Goal: Information Seeking & Learning: Find specific fact

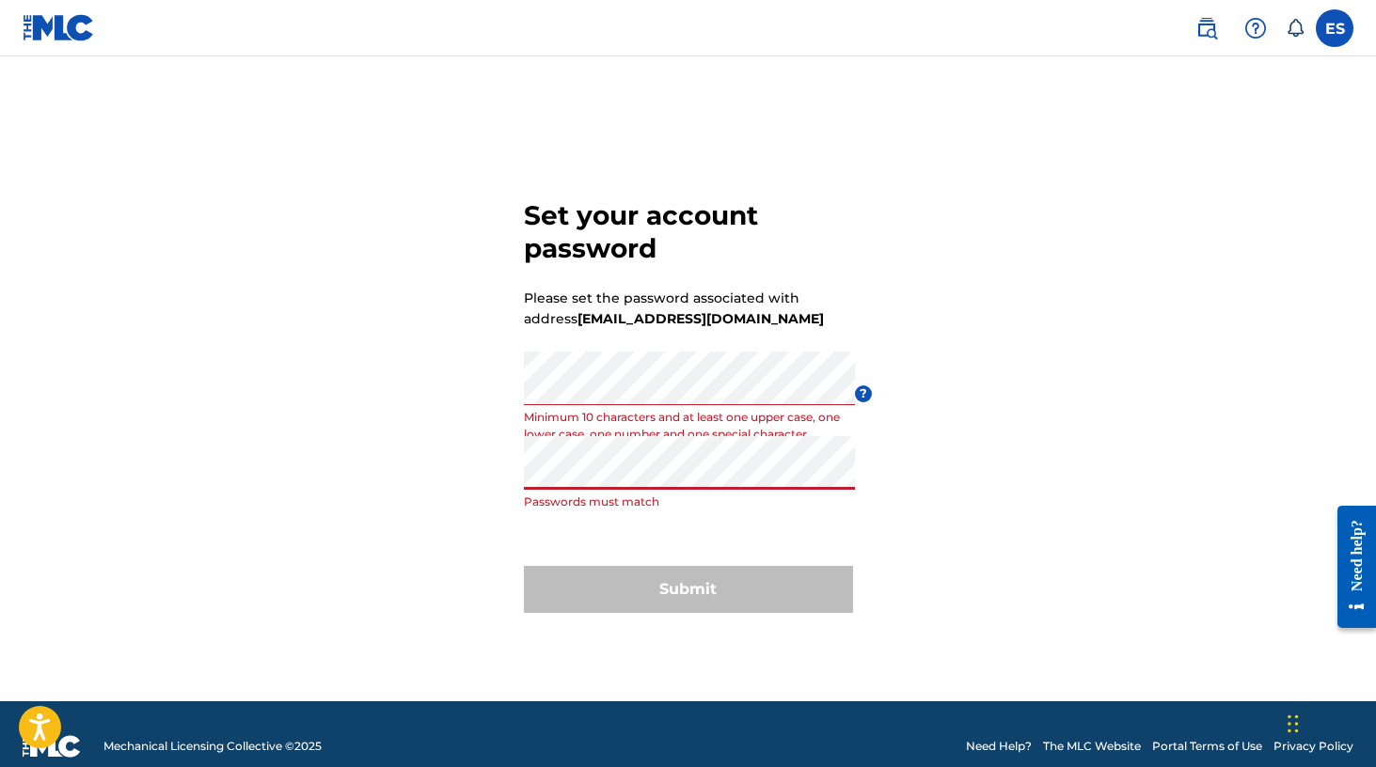
click at [515, 480] on div "Set your account password Please set the password associated with address [EMAI…" at bounding box center [688, 402] width 1317 height 598
click at [504, 392] on div "Set your account password Please set the password associated with address [EMAI…" at bounding box center [688, 402] width 1317 height 598
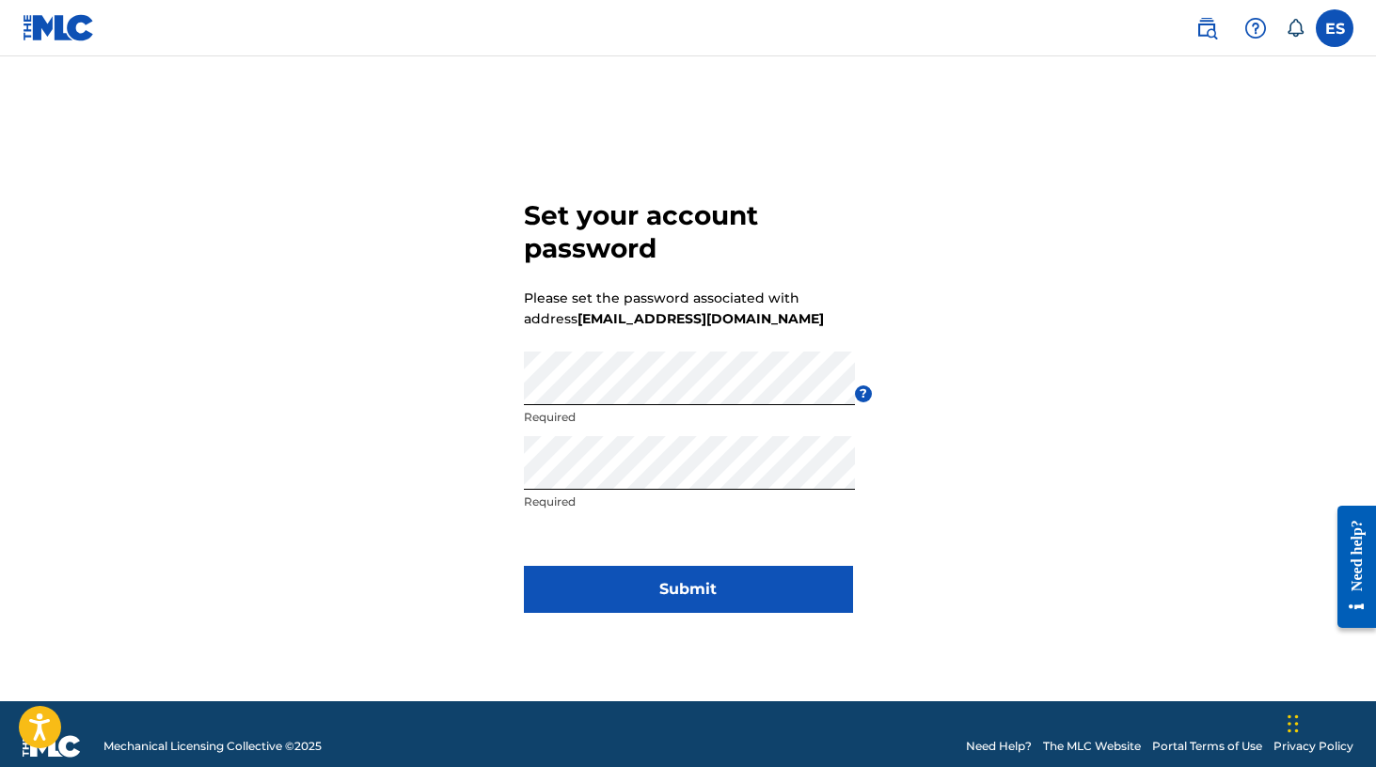
click at [749, 527] on form "Set your account password Please set the password associated with address [EMAI…" at bounding box center [688, 402] width 329 height 598
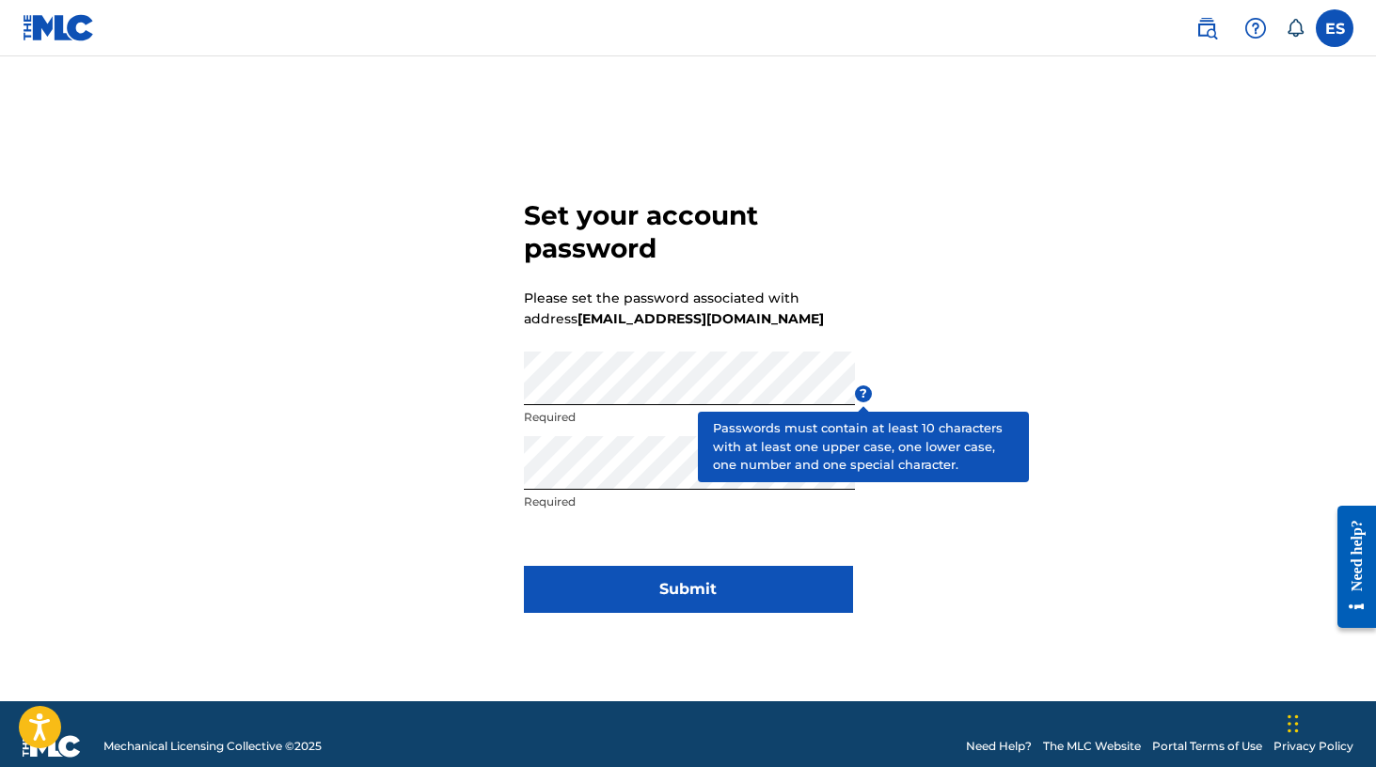
click at [864, 394] on span "?" at bounding box center [863, 394] width 17 height 17
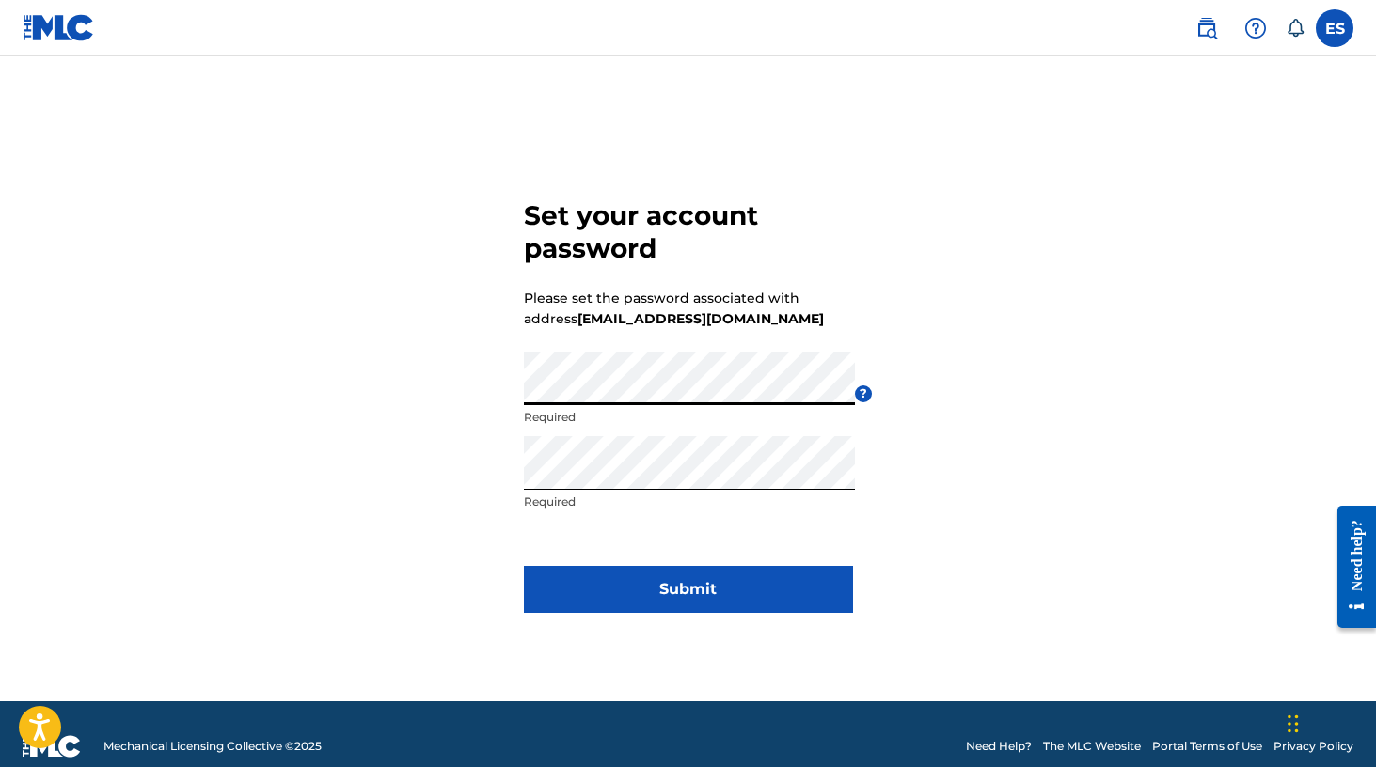
click at [560, 507] on p "Required" at bounding box center [689, 502] width 331 height 17
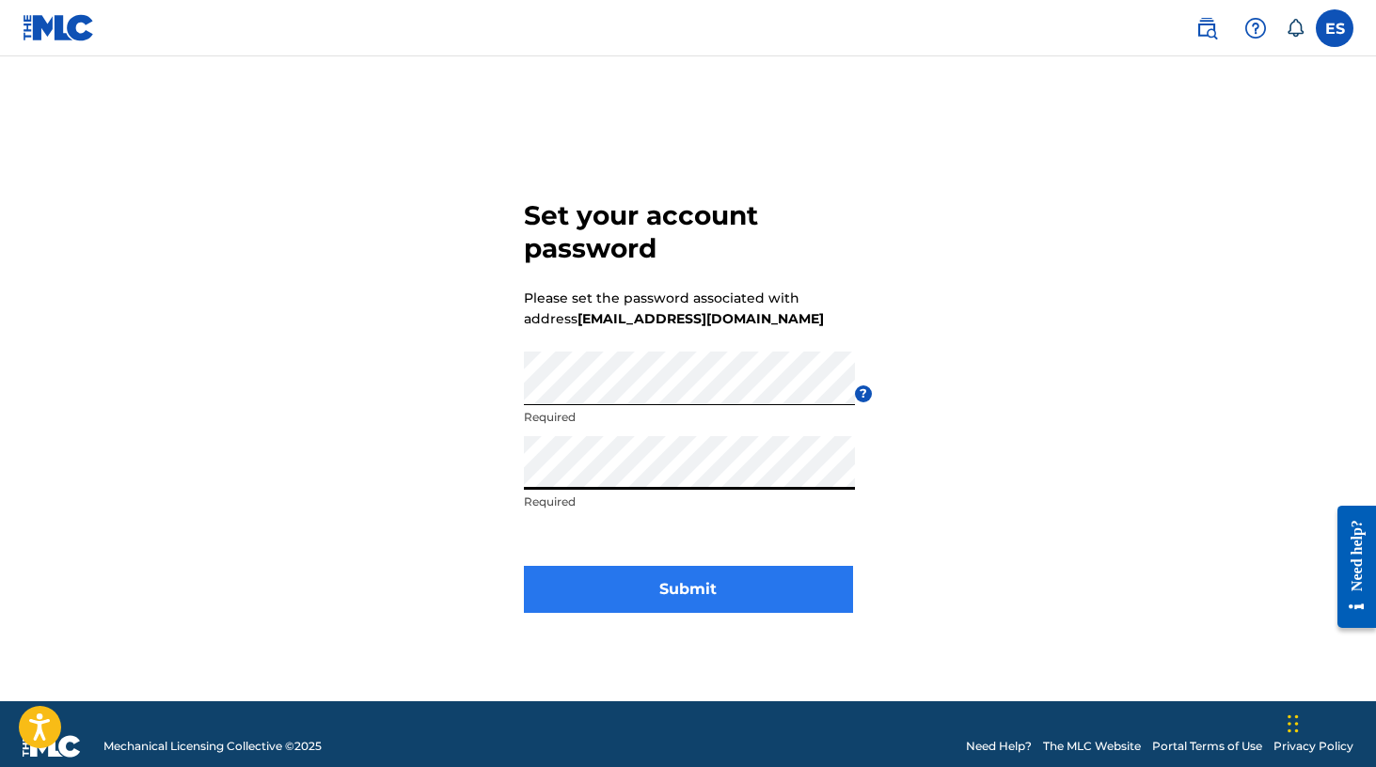
click at [697, 583] on button "Submit" at bounding box center [688, 589] width 329 height 47
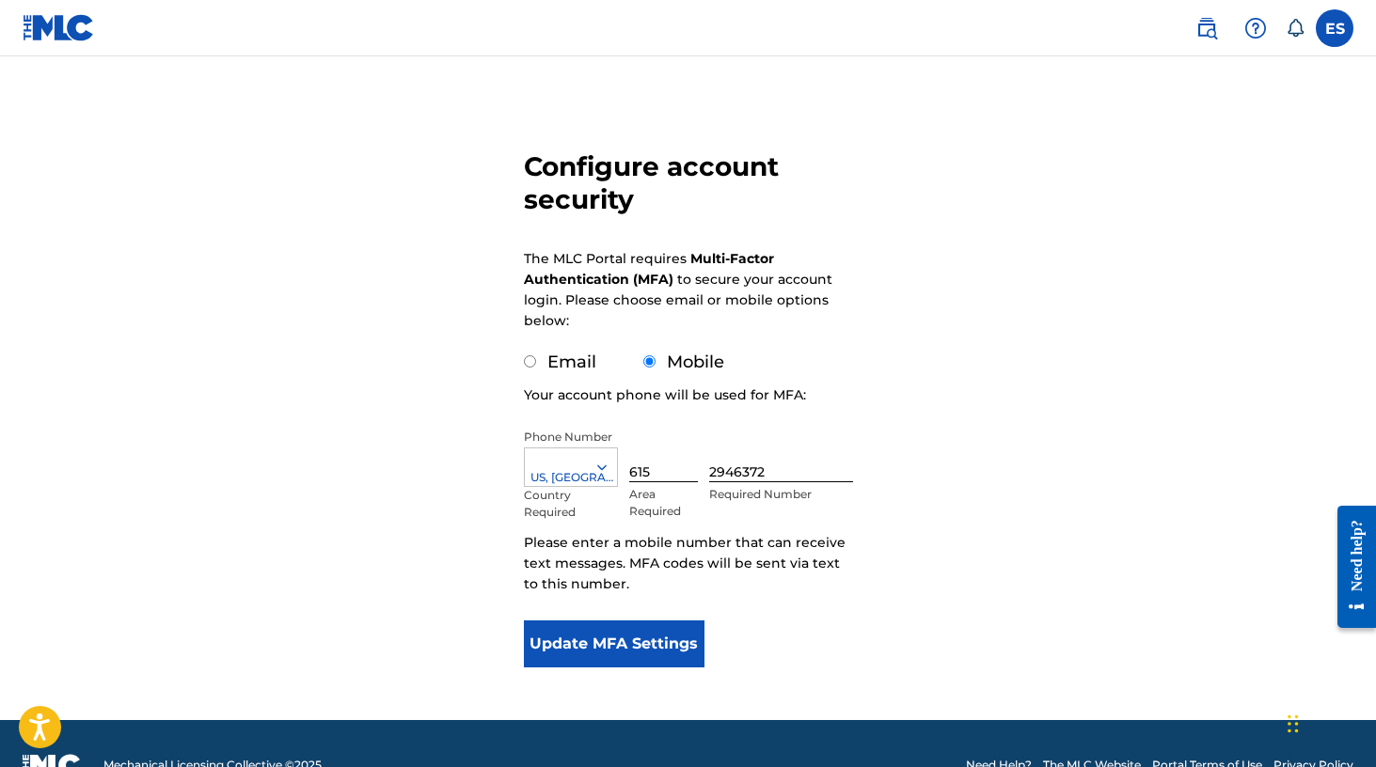
scroll to position [98, 0]
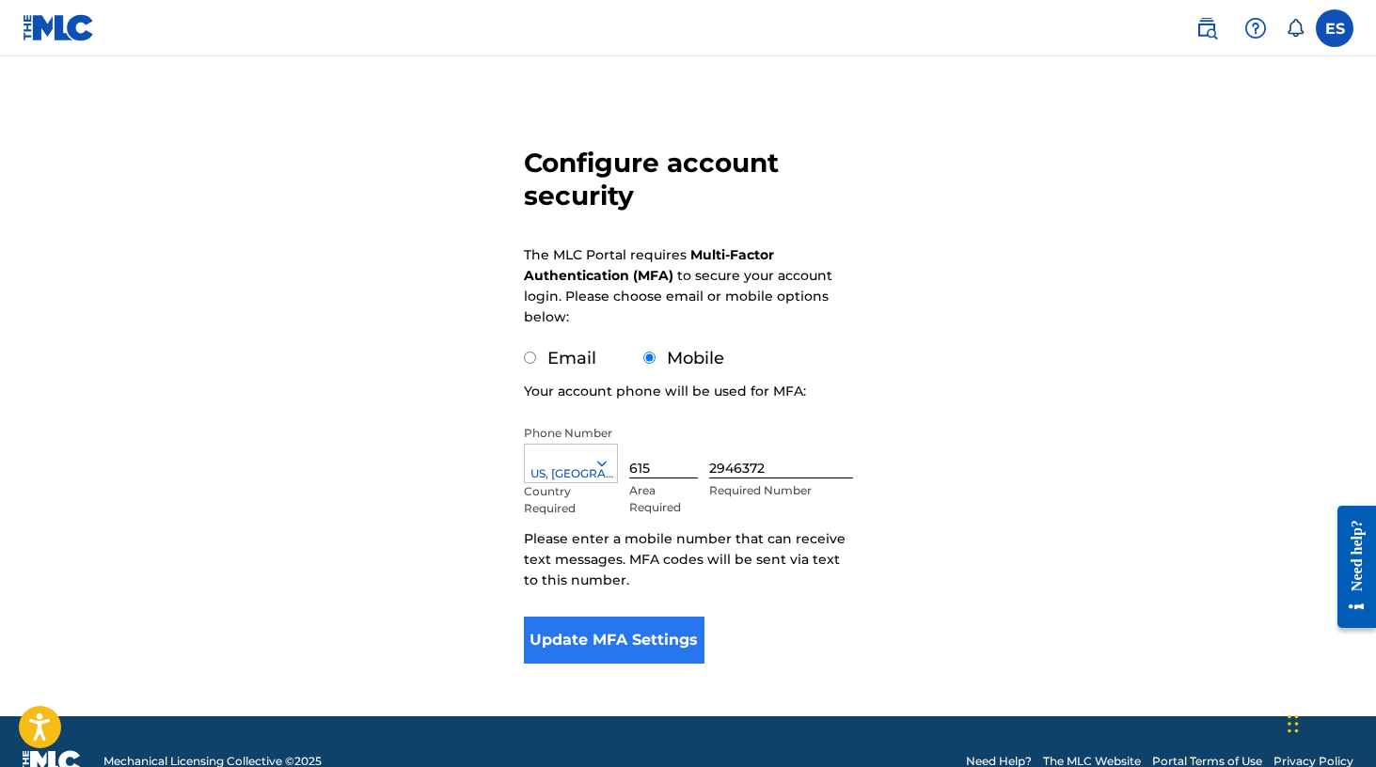
click at [623, 641] on button "Update MFA Settings" at bounding box center [615, 640] width 182 height 47
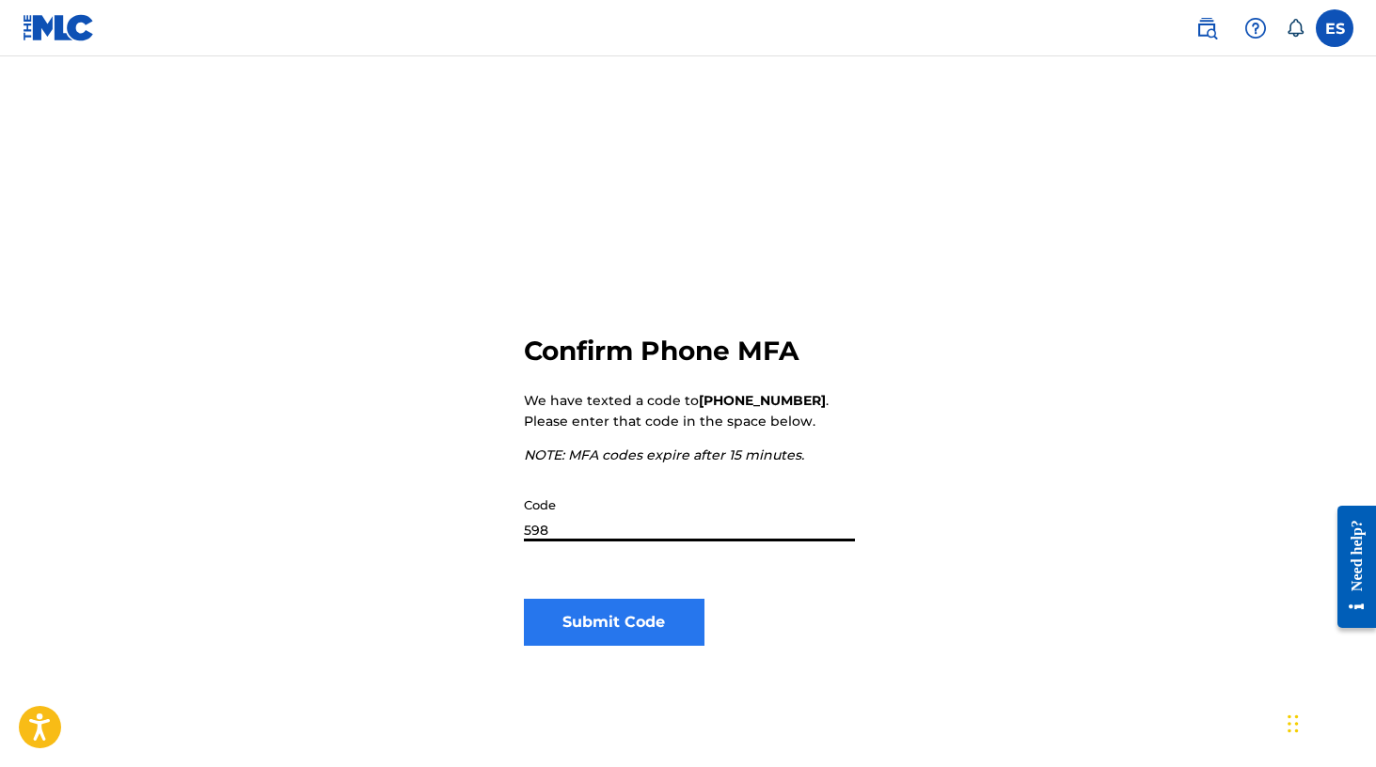
type input "5981"
click at [613, 623] on button "Submit Code" at bounding box center [615, 622] width 182 height 47
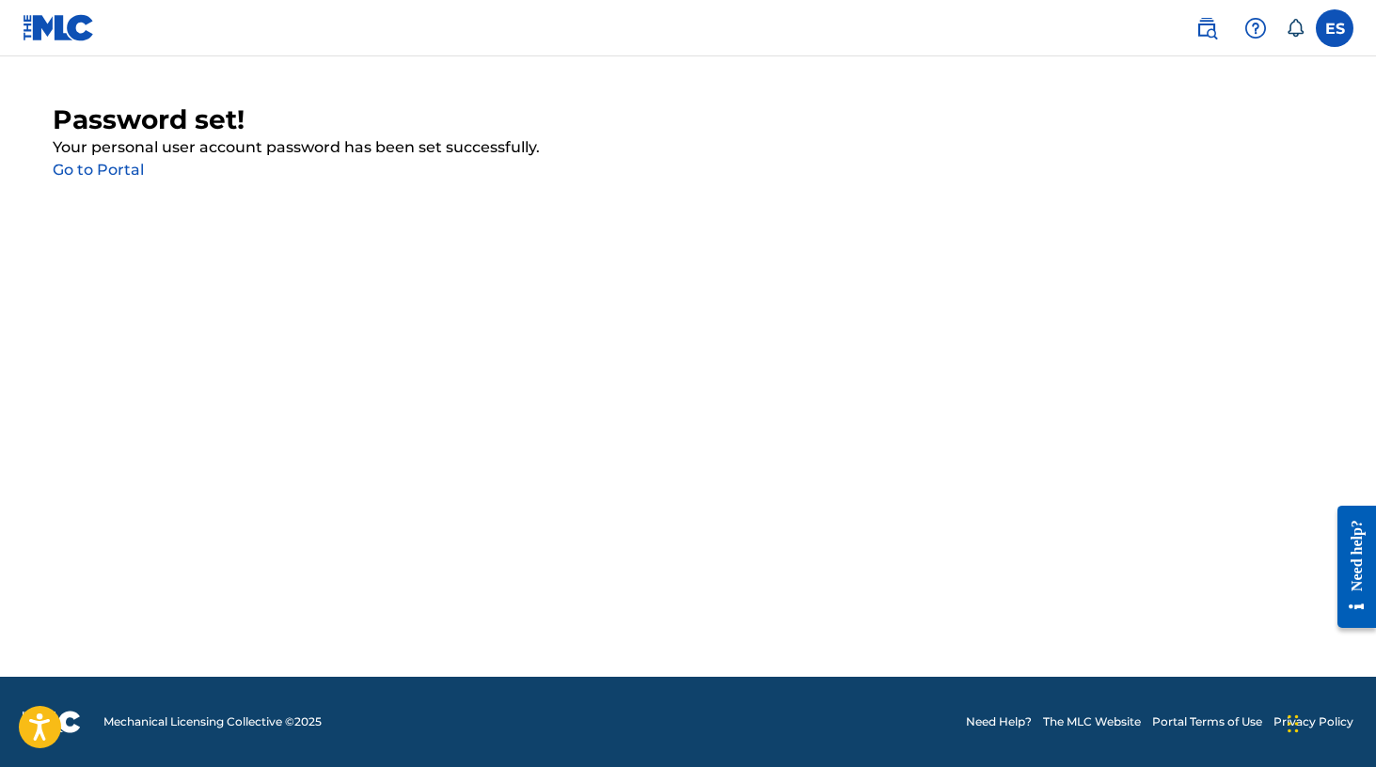
click at [120, 173] on link "Go to Portal" at bounding box center [98, 170] width 91 height 18
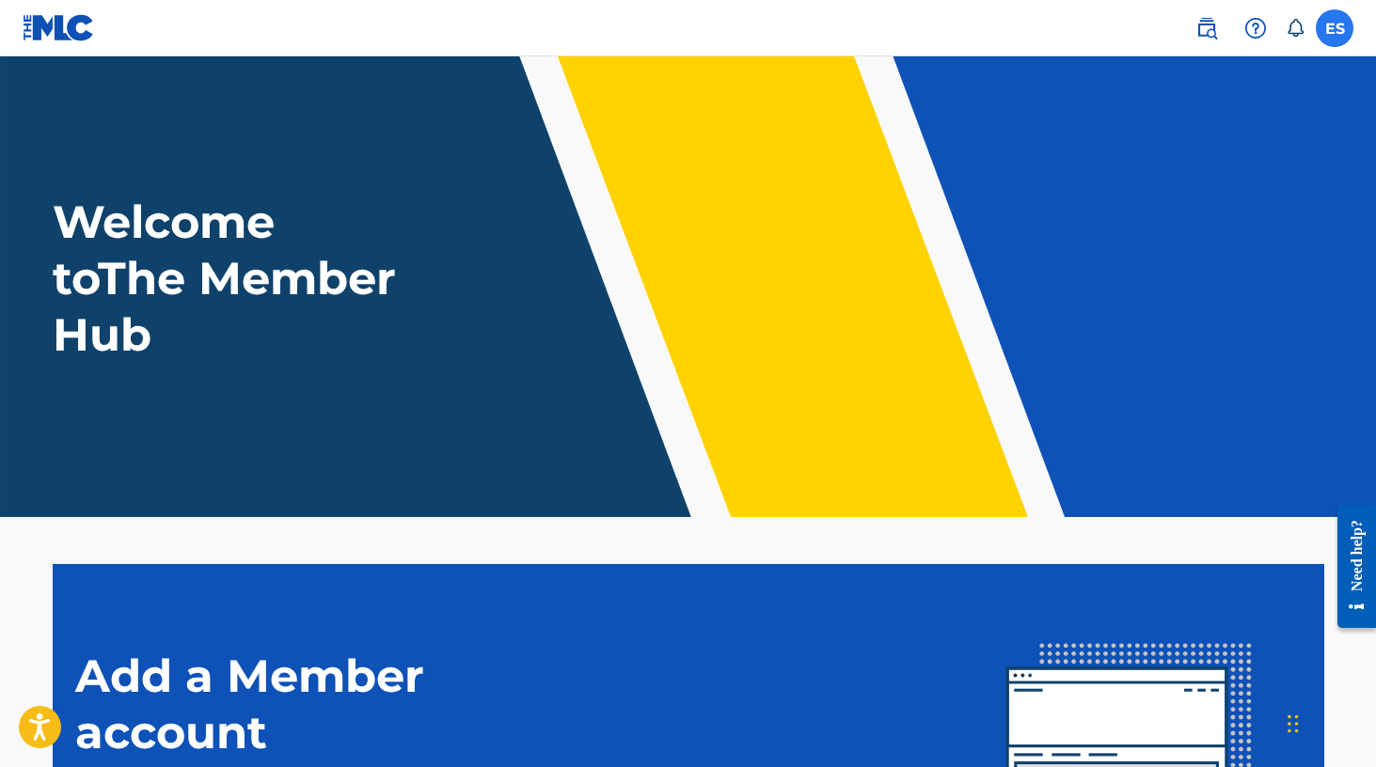
click at [1337, 27] on label at bounding box center [1335, 28] width 38 height 38
click at [1334, 28] on input "ES [PERSON_NAME] [EMAIL_ADDRESS][DOMAIN_NAME] Notification Preferences Profile …" at bounding box center [1334, 28] width 0 height 0
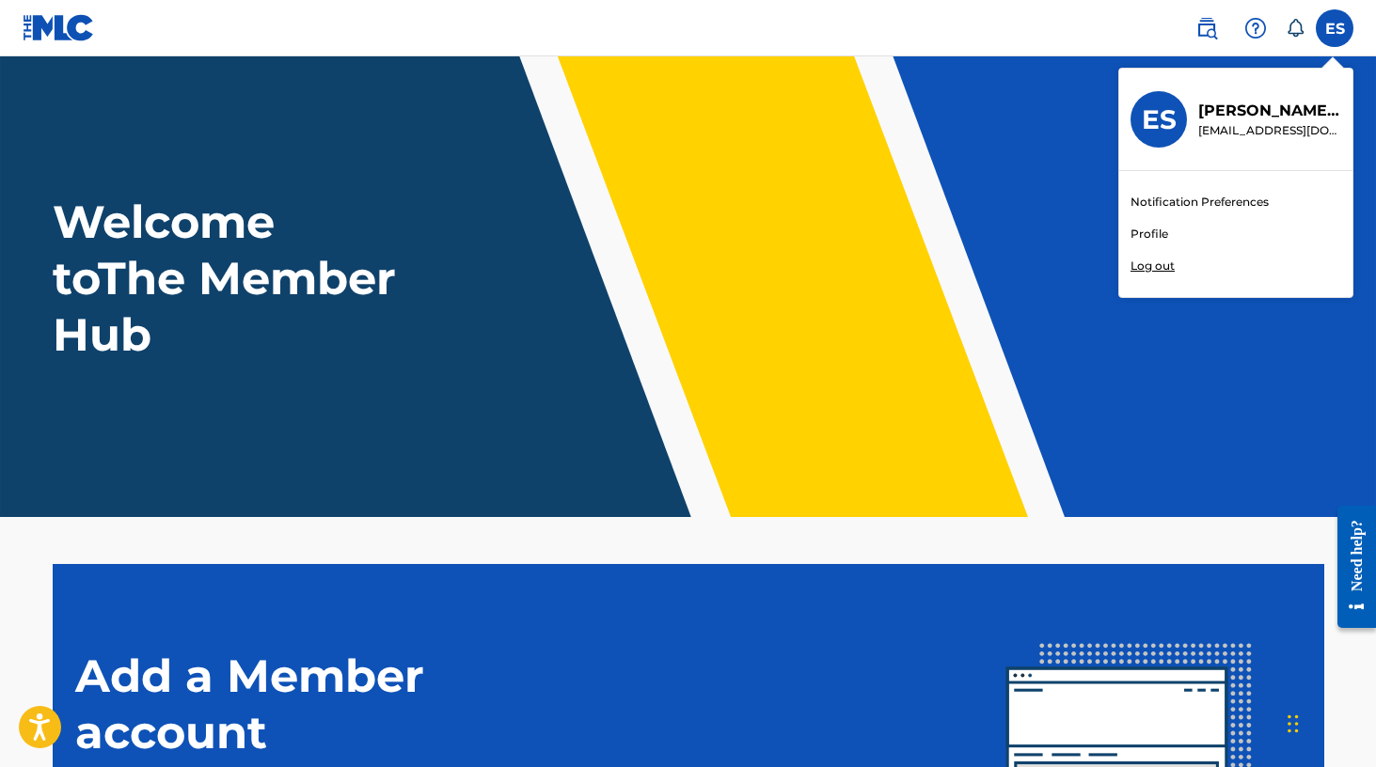
click at [1337, 27] on div "ES ES [PERSON_NAME] [EMAIL_ADDRESS][DOMAIN_NAME] Notification Preferences Profi…" at bounding box center [1335, 28] width 38 height 38
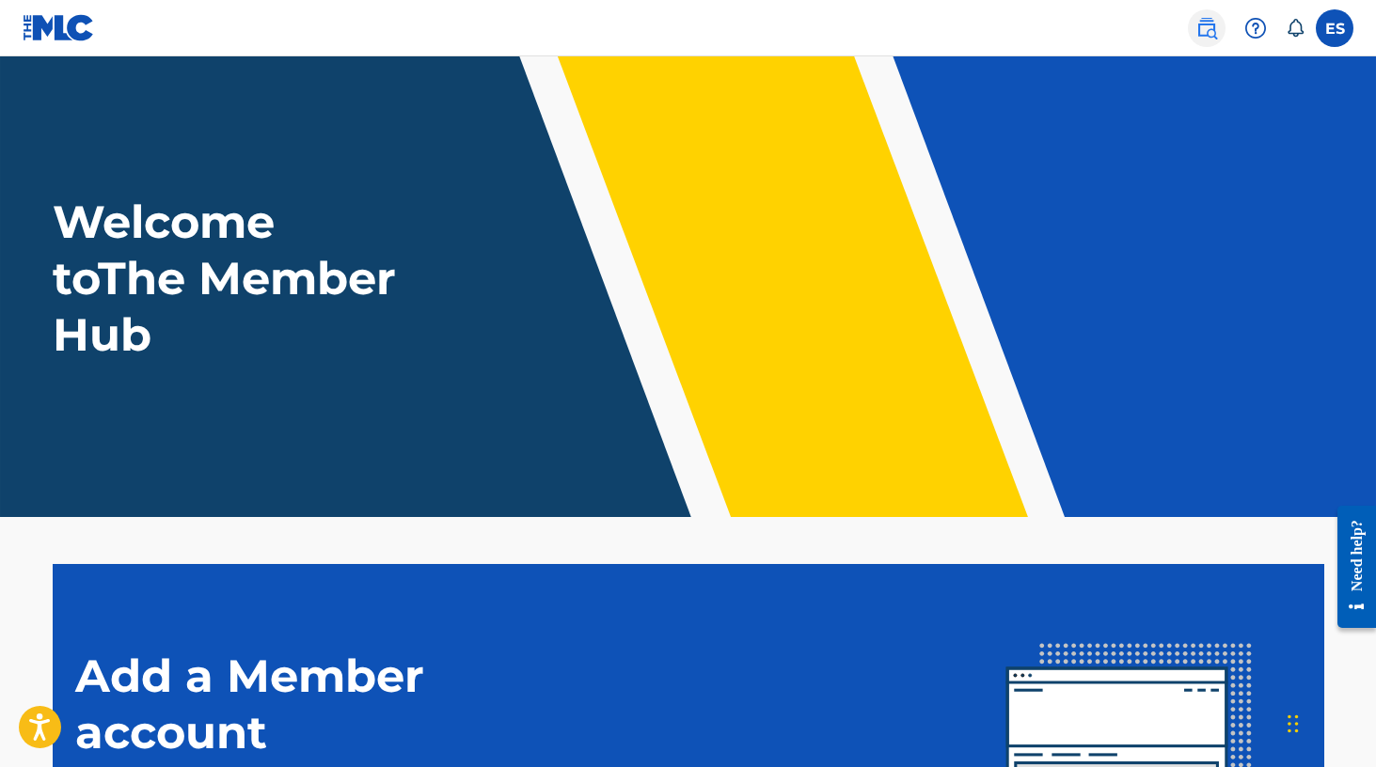
click at [1206, 30] on img at bounding box center [1206, 28] width 23 height 23
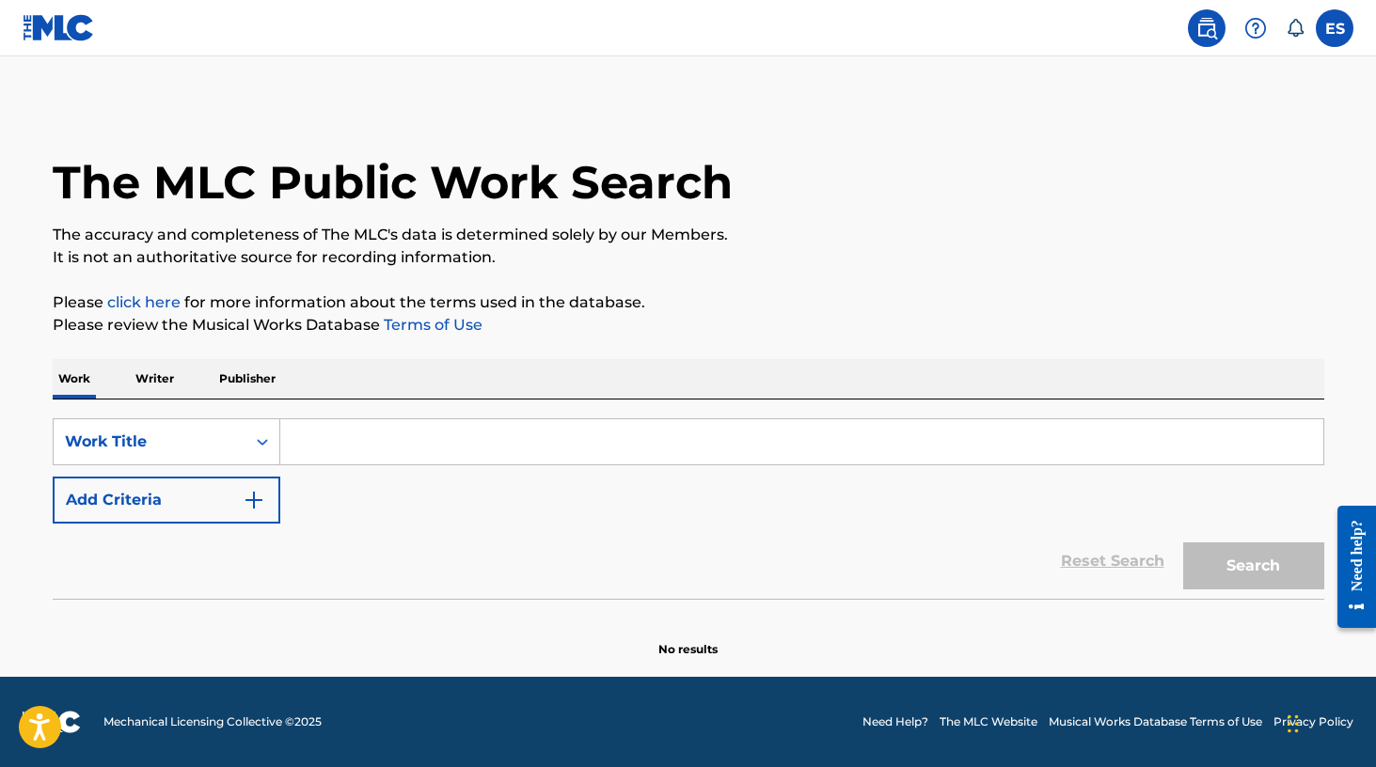
click at [158, 378] on p "Writer" at bounding box center [155, 378] width 50 height 39
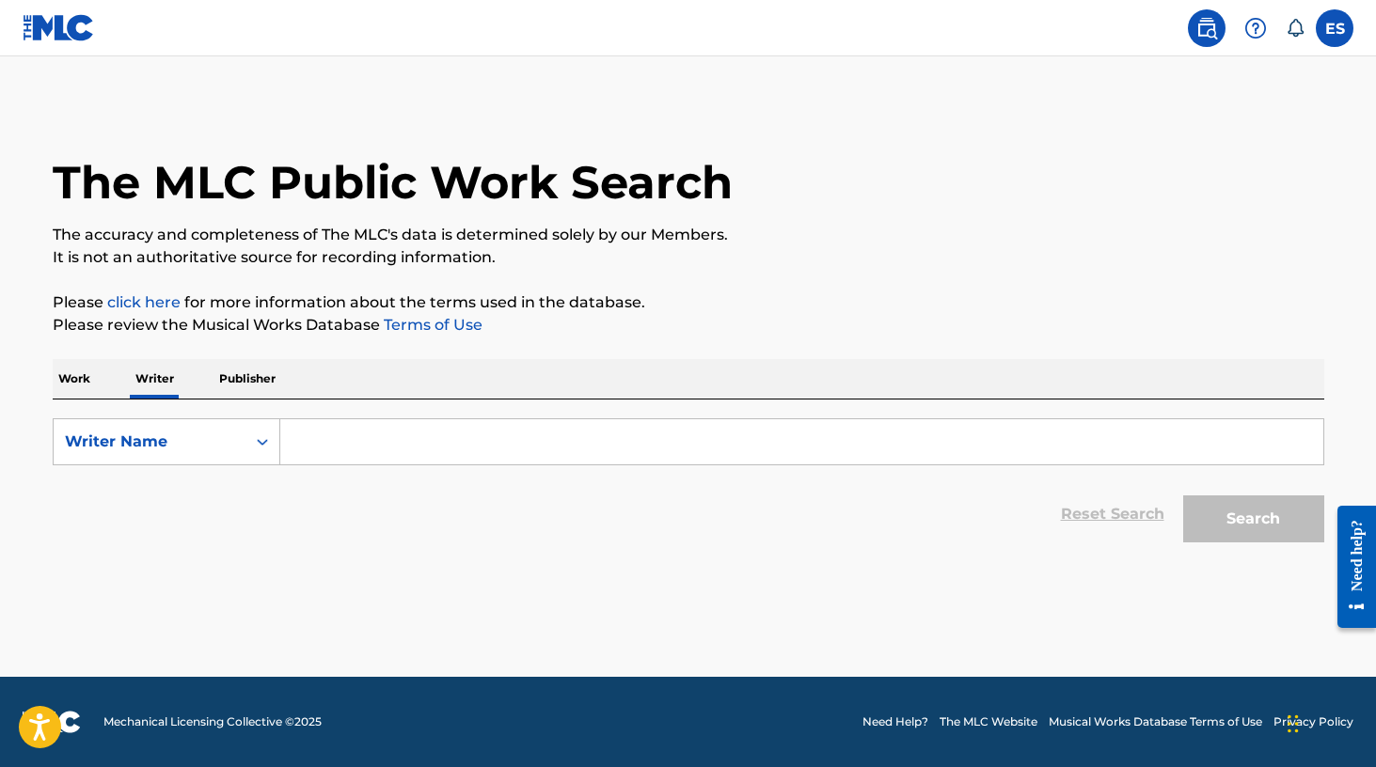
click at [336, 436] on input "Search Form" at bounding box center [801, 441] width 1043 height 45
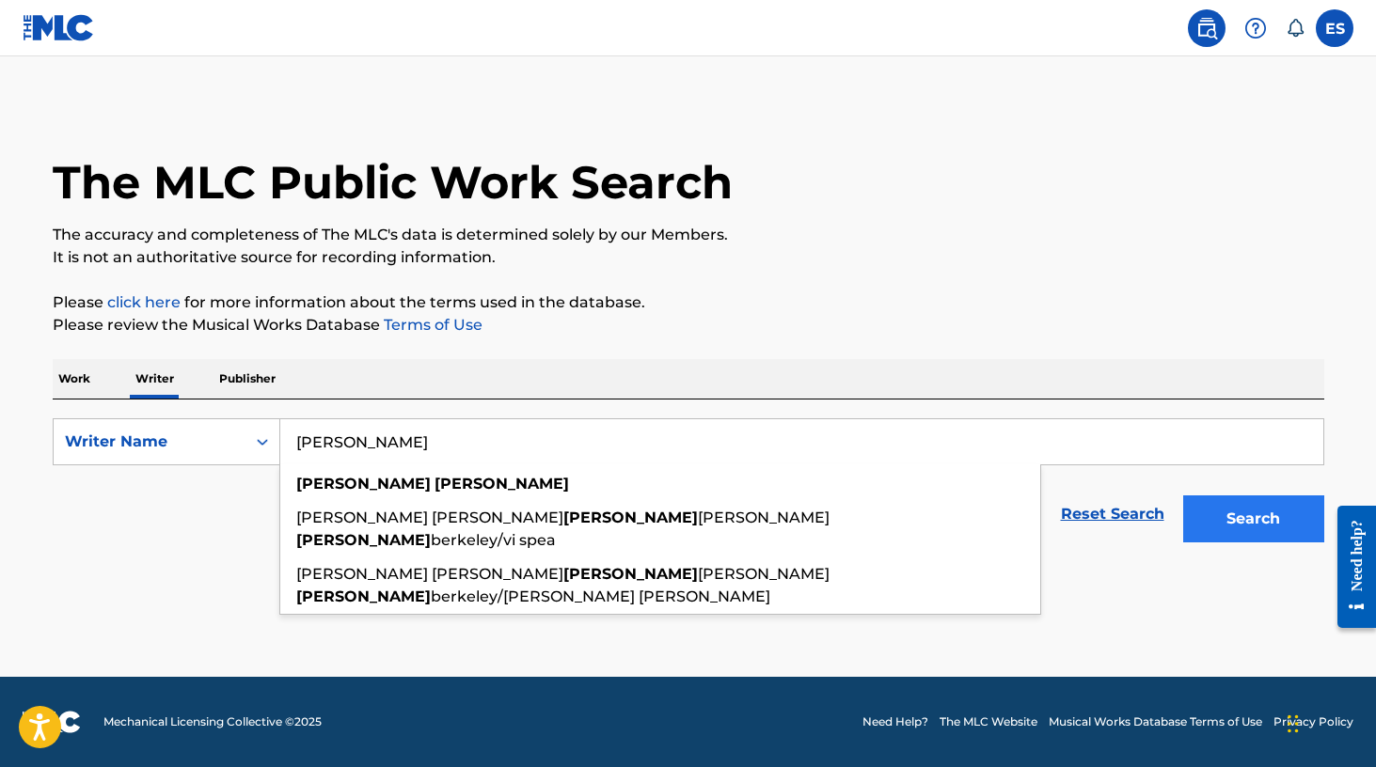
type input "[PERSON_NAME]"
click at [1235, 520] on button "Search" at bounding box center [1253, 519] width 141 height 47
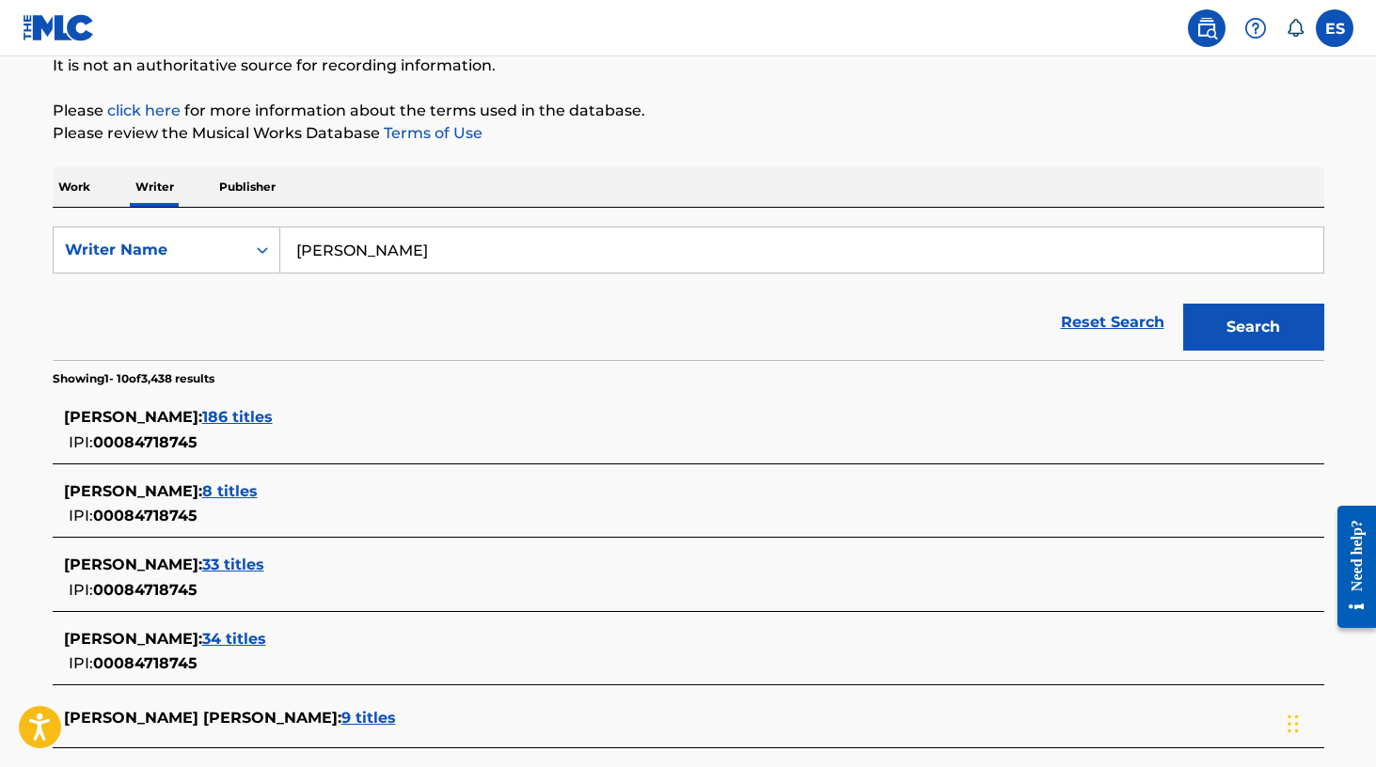
scroll to position [193, 0]
click at [249, 490] on span "8 titles" at bounding box center [229, 490] width 55 height 18
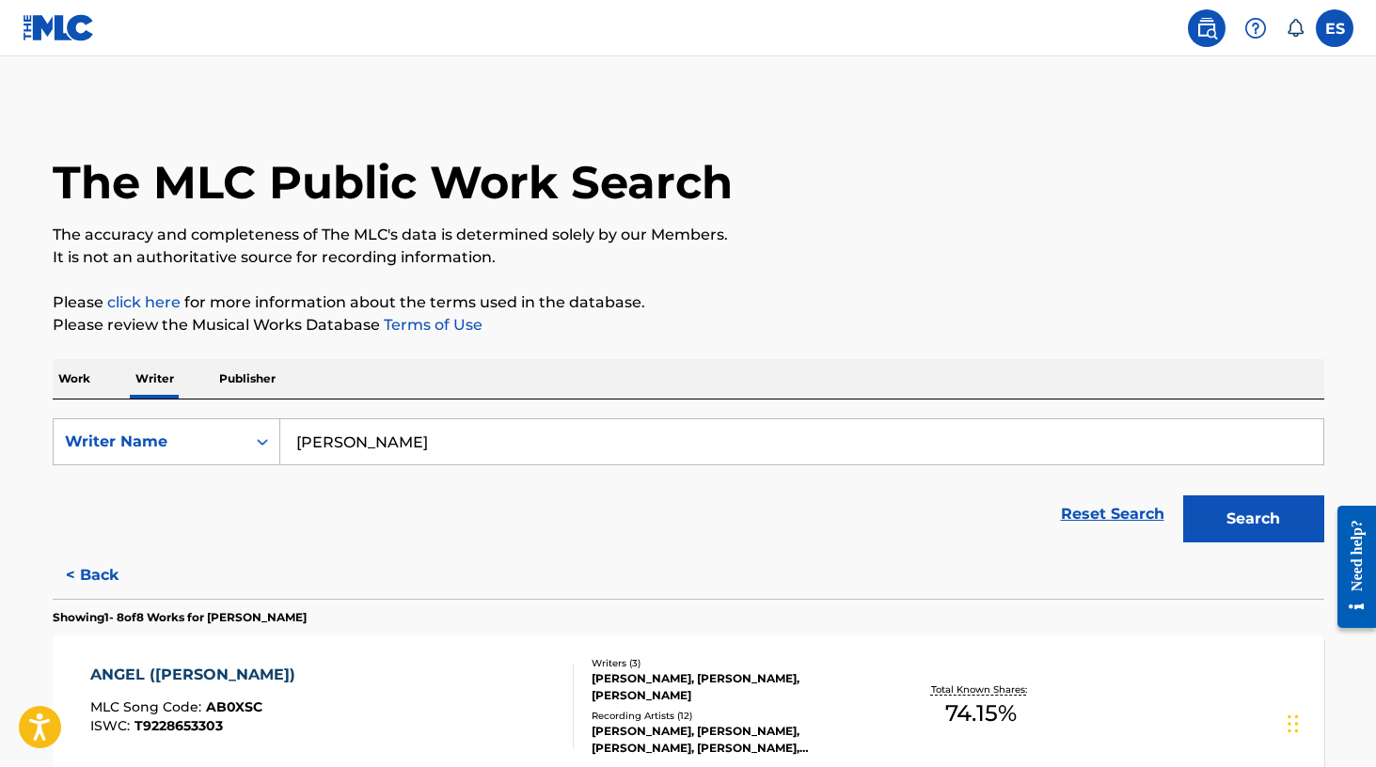
scroll to position [0, 0]
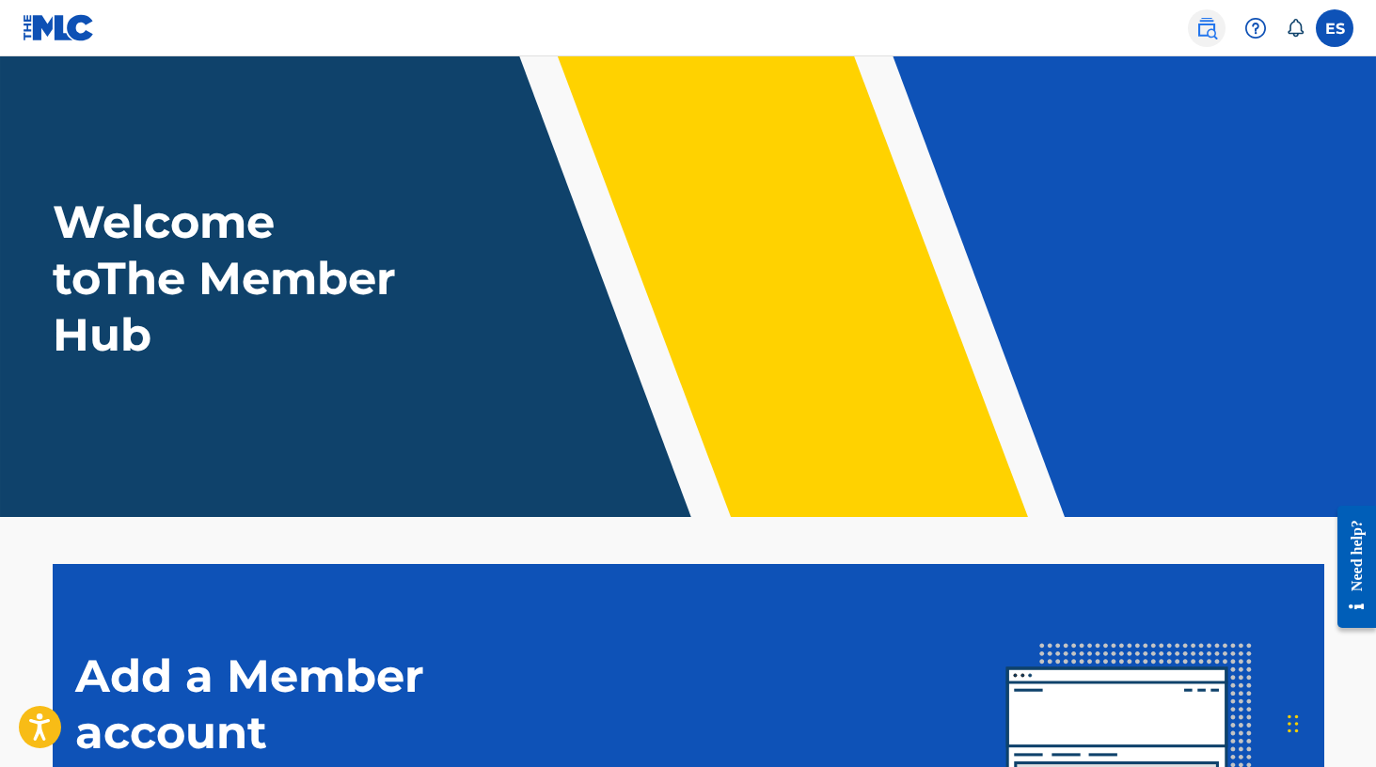
click at [1208, 33] on img at bounding box center [1206, 28] width 23 height 23
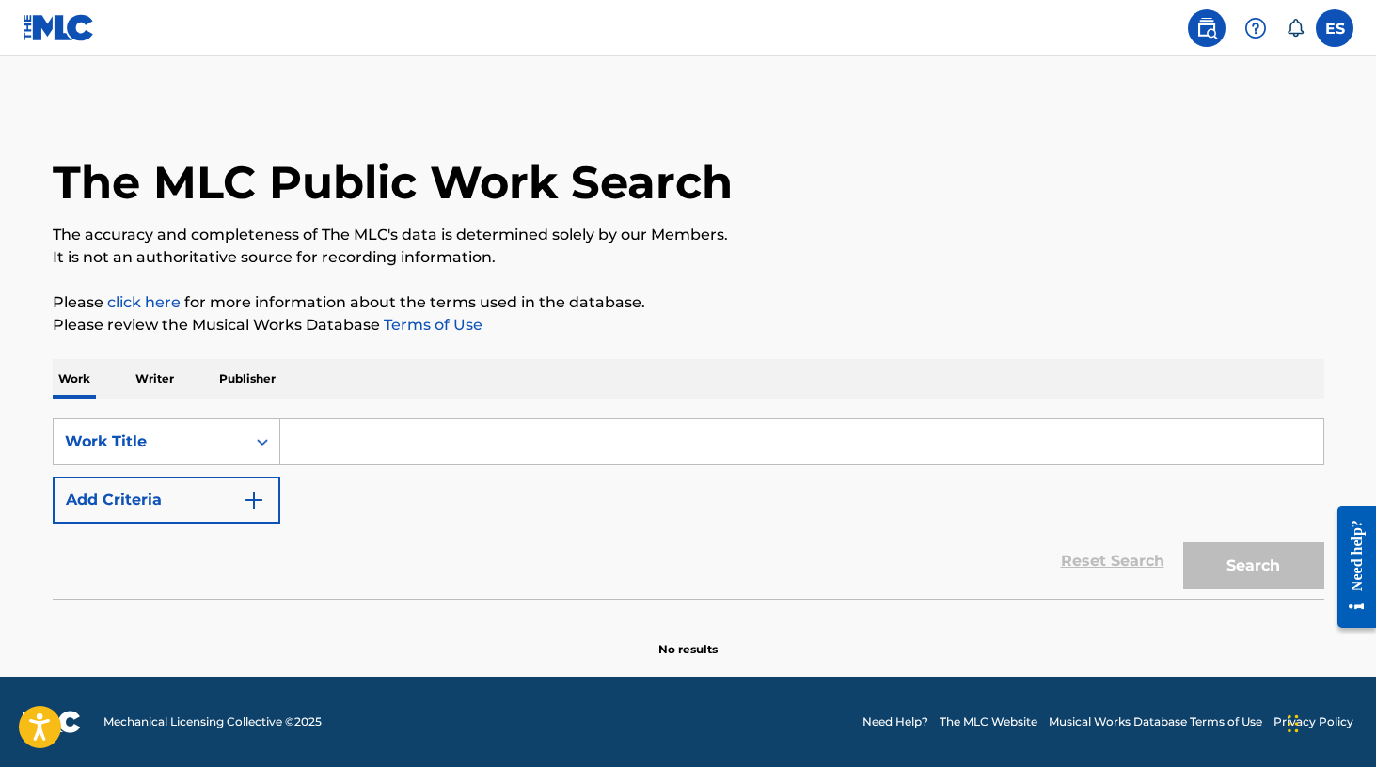
click at [166, 380] on p "Writer" at bounding box center [155, 378] width 50 height 39
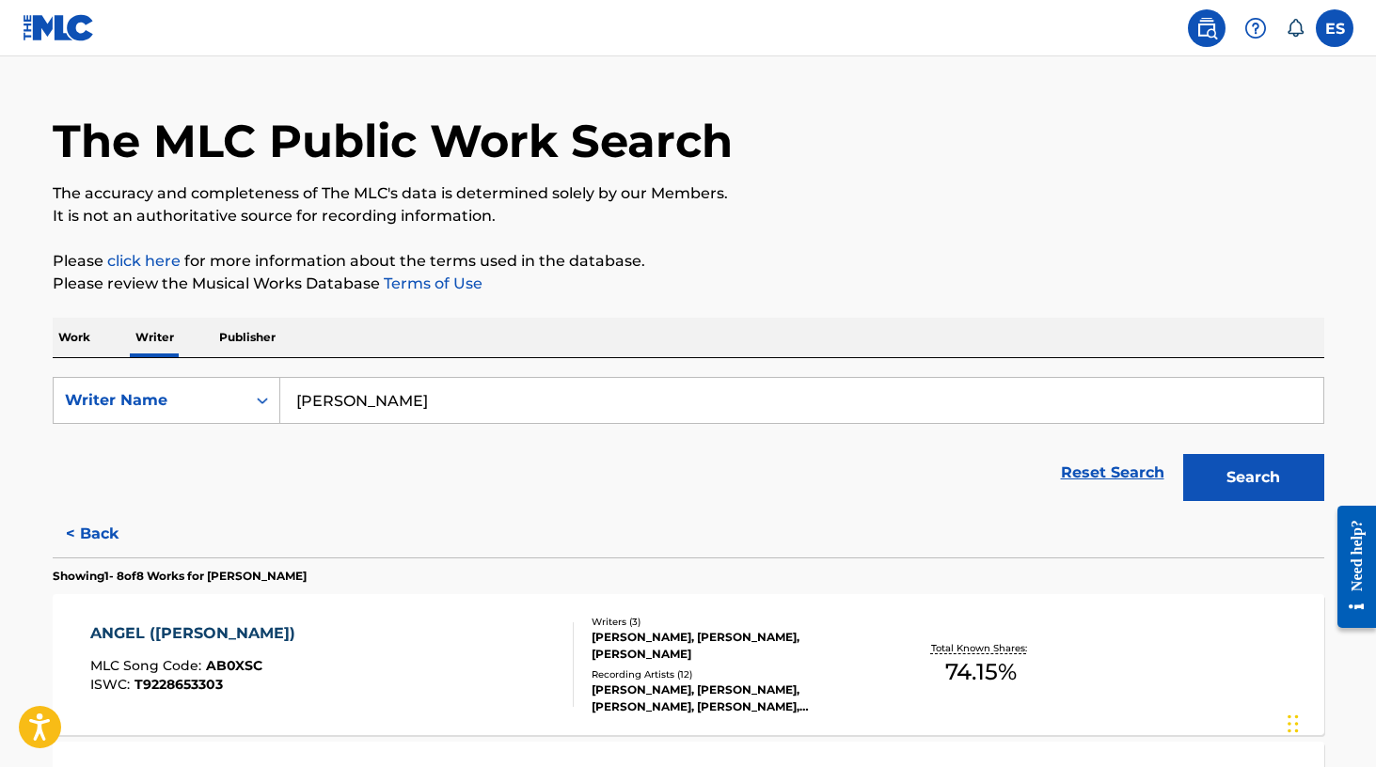
scroll to position [55, 0]
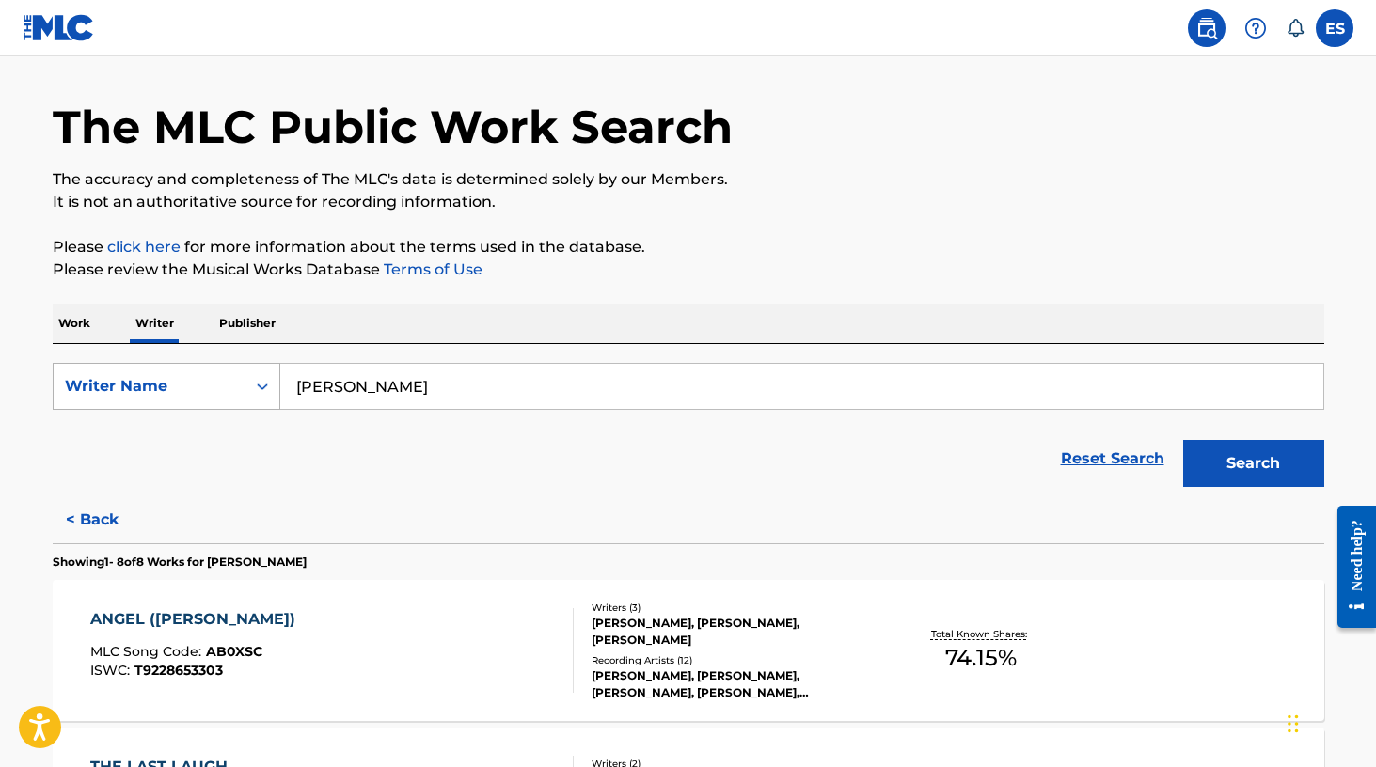
click at [261, 391] on icon "Search Form" at bounding box center [262, 386] width 19 height 19
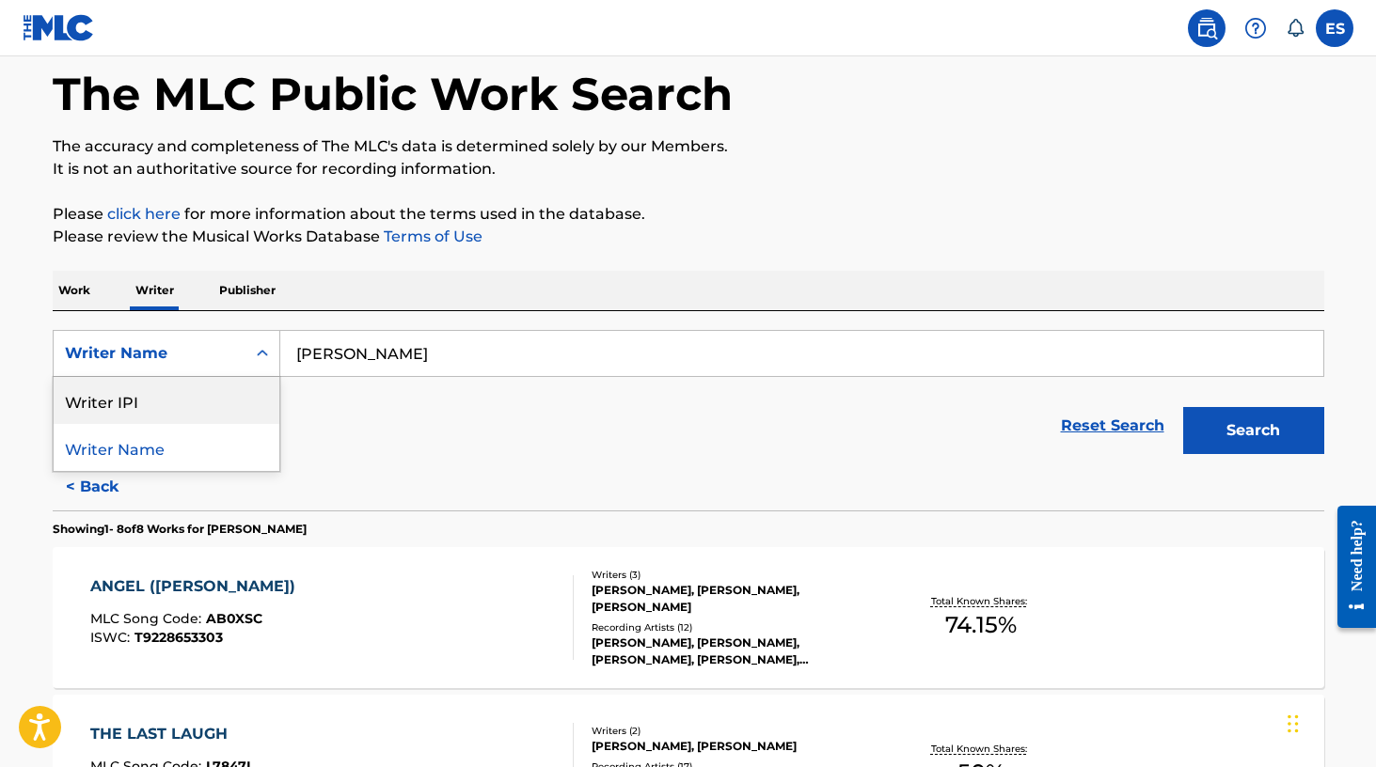
scroll to position [89, 0]
click at [414, 418] on div "Reset Search Search" at bounding box center [688, 424] width 1271 height 75
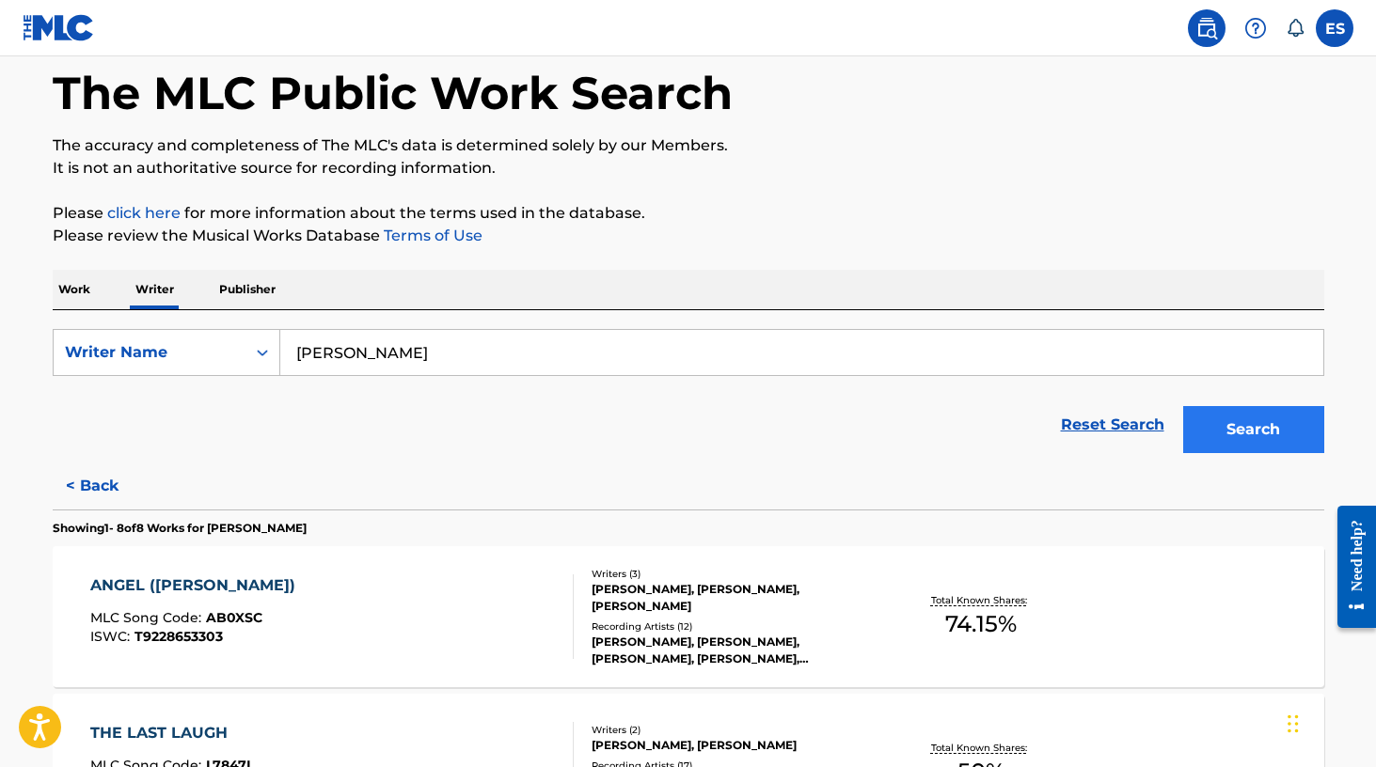
click at [1245, 437] on button "Search" at bounding box center [1253, 429] width 141 height 47
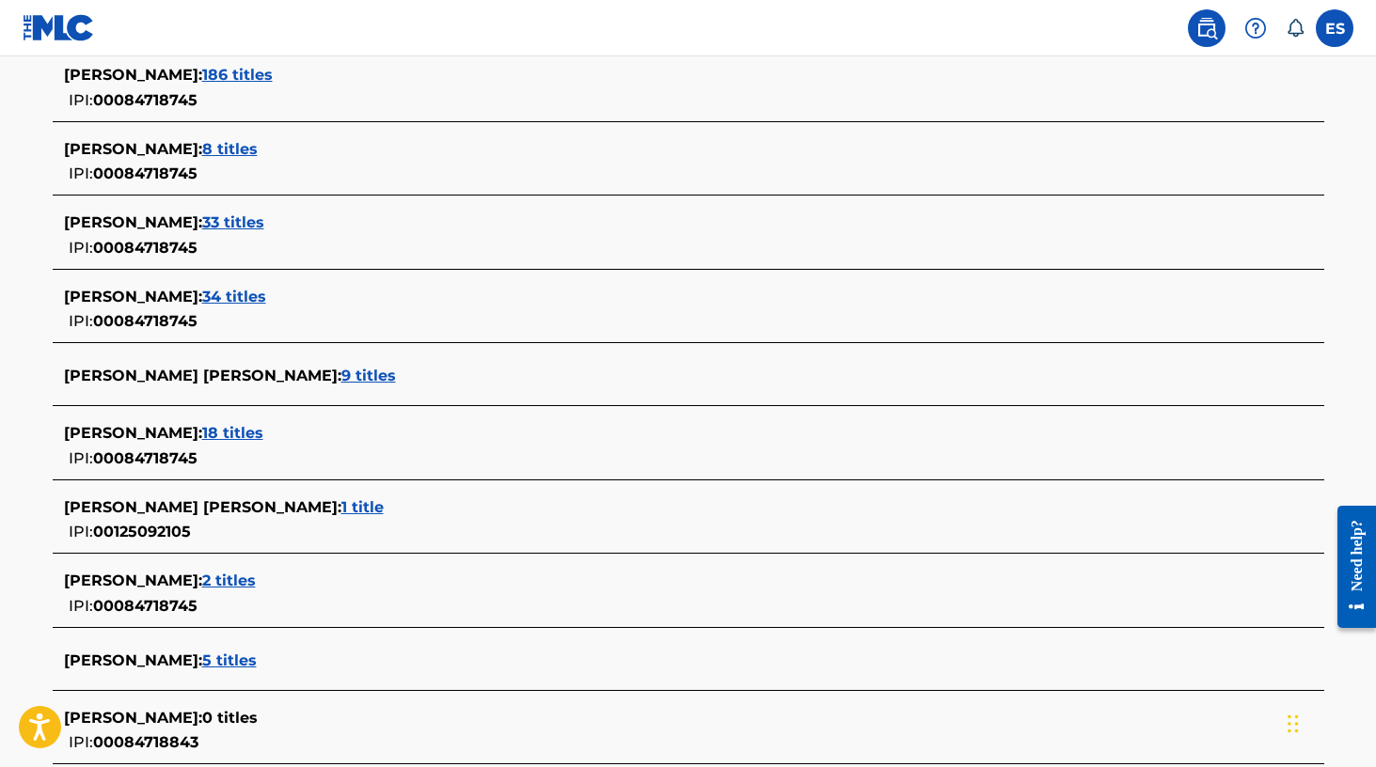
scroll to position [543, 0]
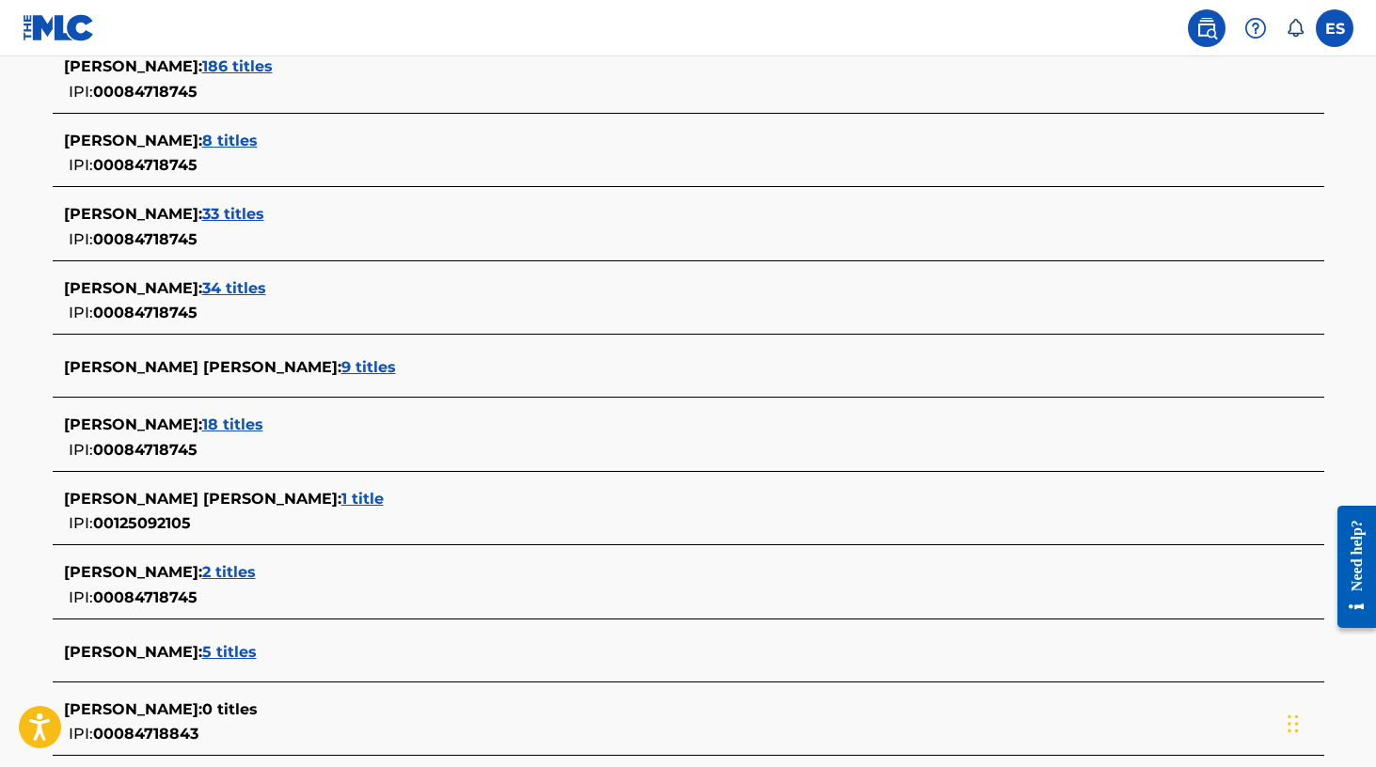
click at [250, 651] on span "5 titles" at bounding box center [229, 652] width 55 height 18
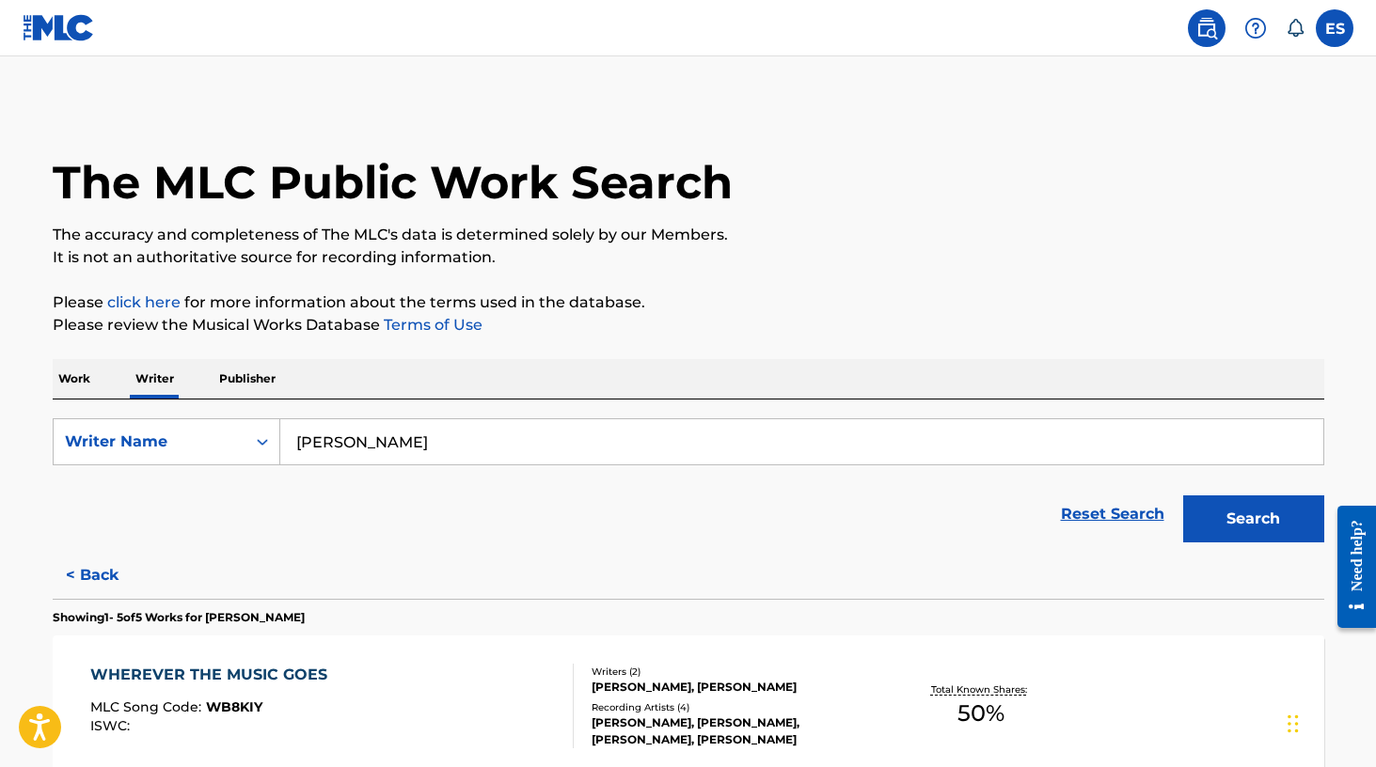
scroll to position [0, 0]
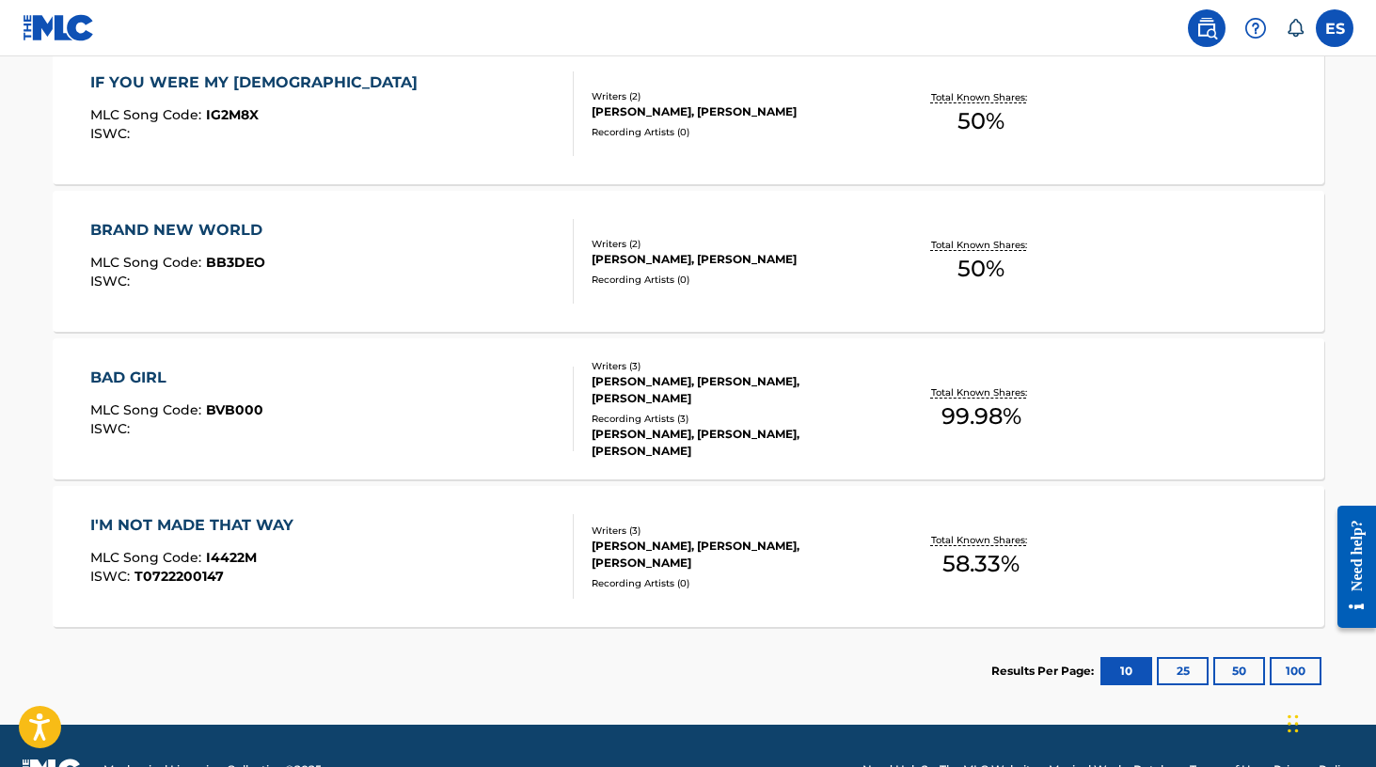
scroll to position [749, 0]
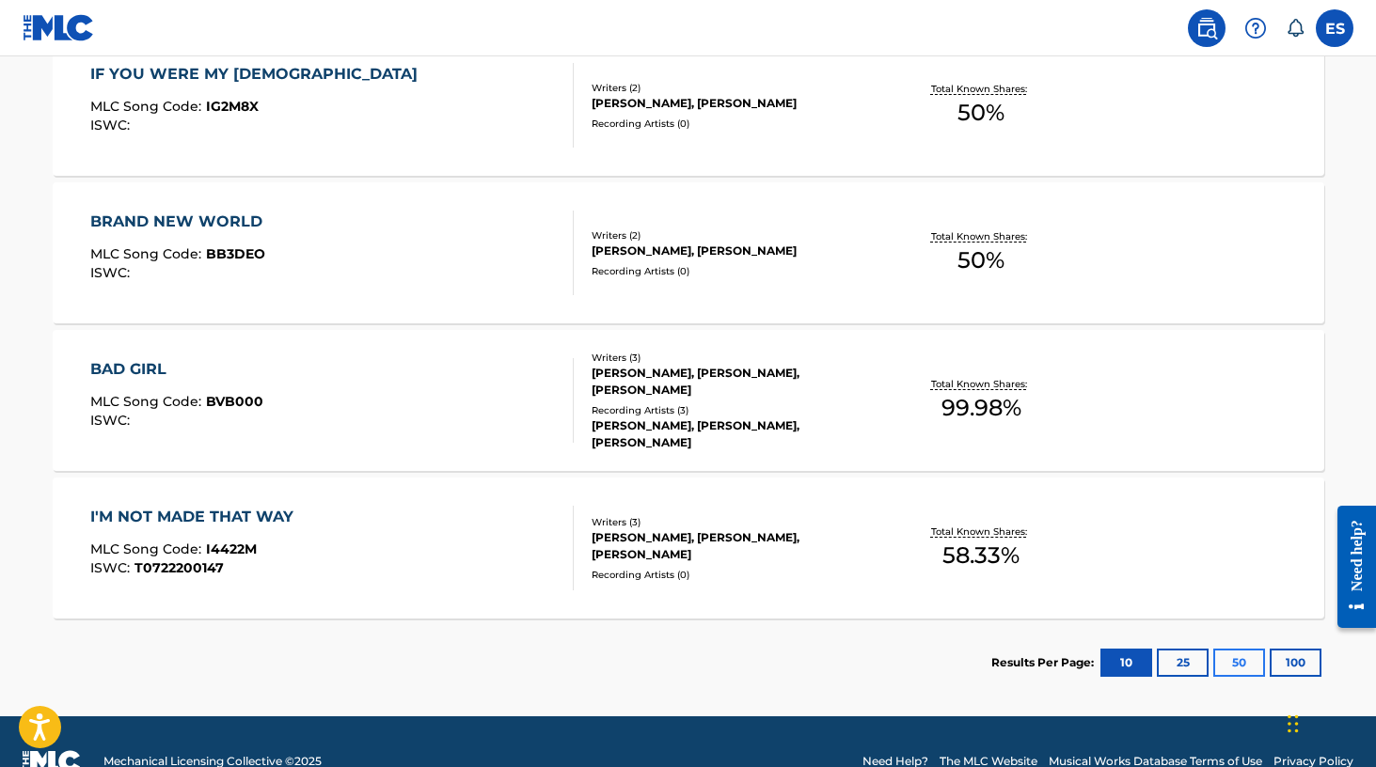
click at [1243, 661] on button "50" at bounding box center [1239, 663] width 52 height 28
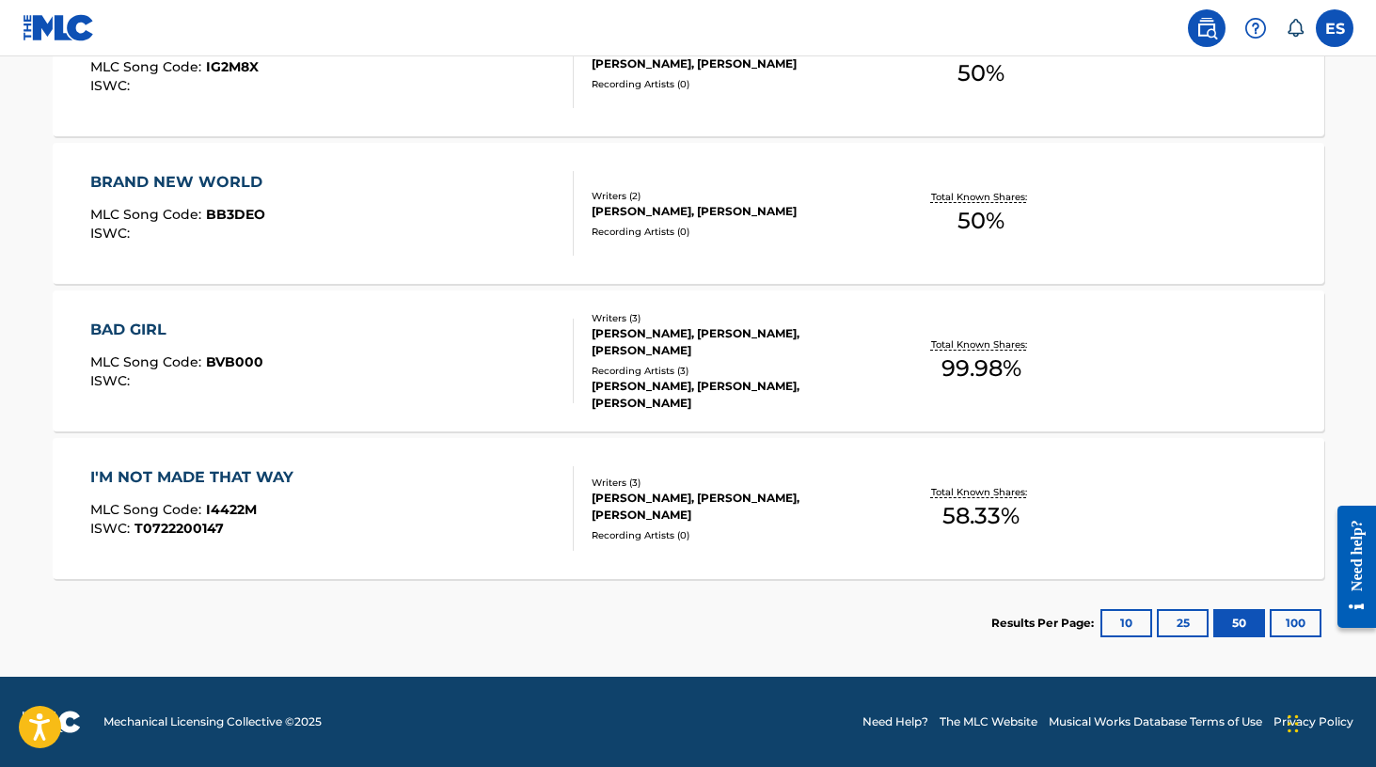
scroll to position [788, 0]
click at [1300, 620] on button "100" at bounding box center [1296, 623] width 52 height 28
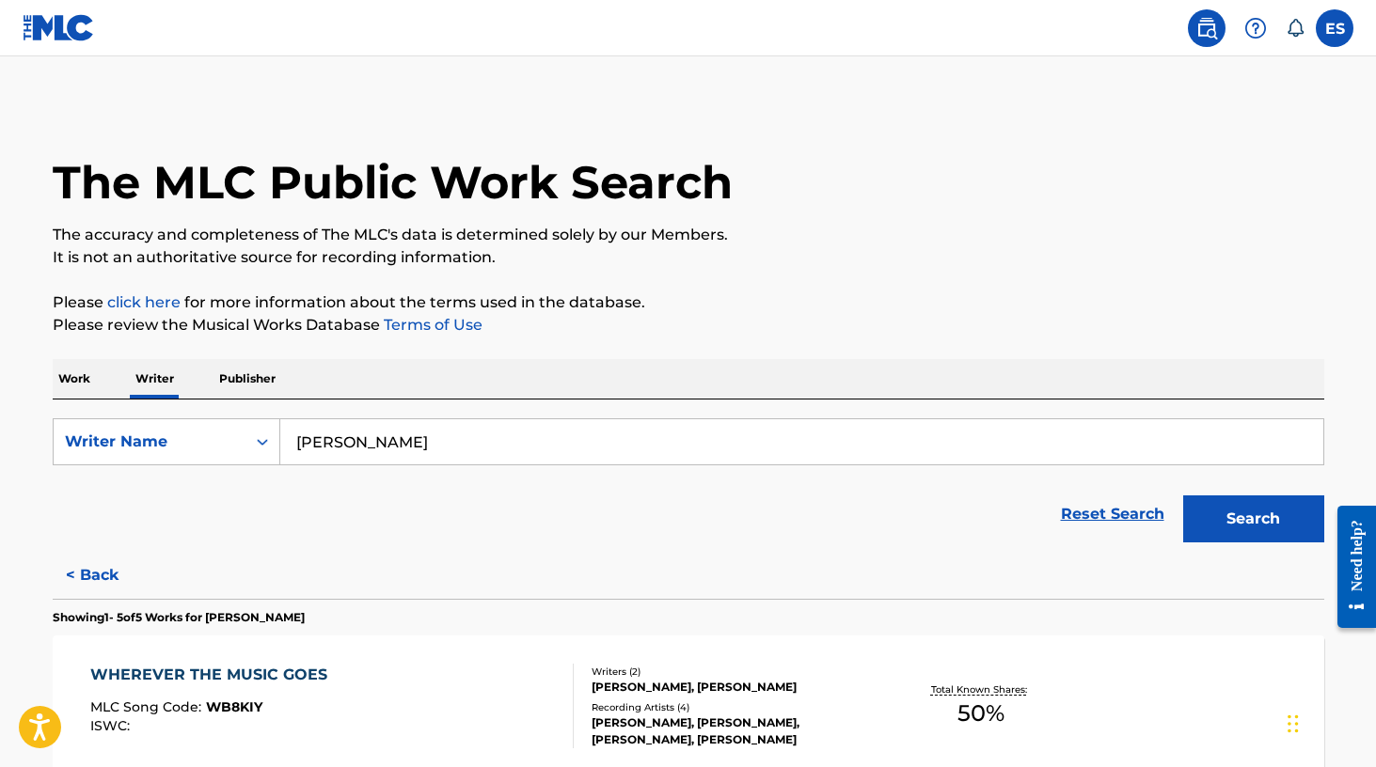
scroll to position [0, 0]
click at [1248, 515] on button "Search" at bounding box center [1253, 519] width 141 height 47
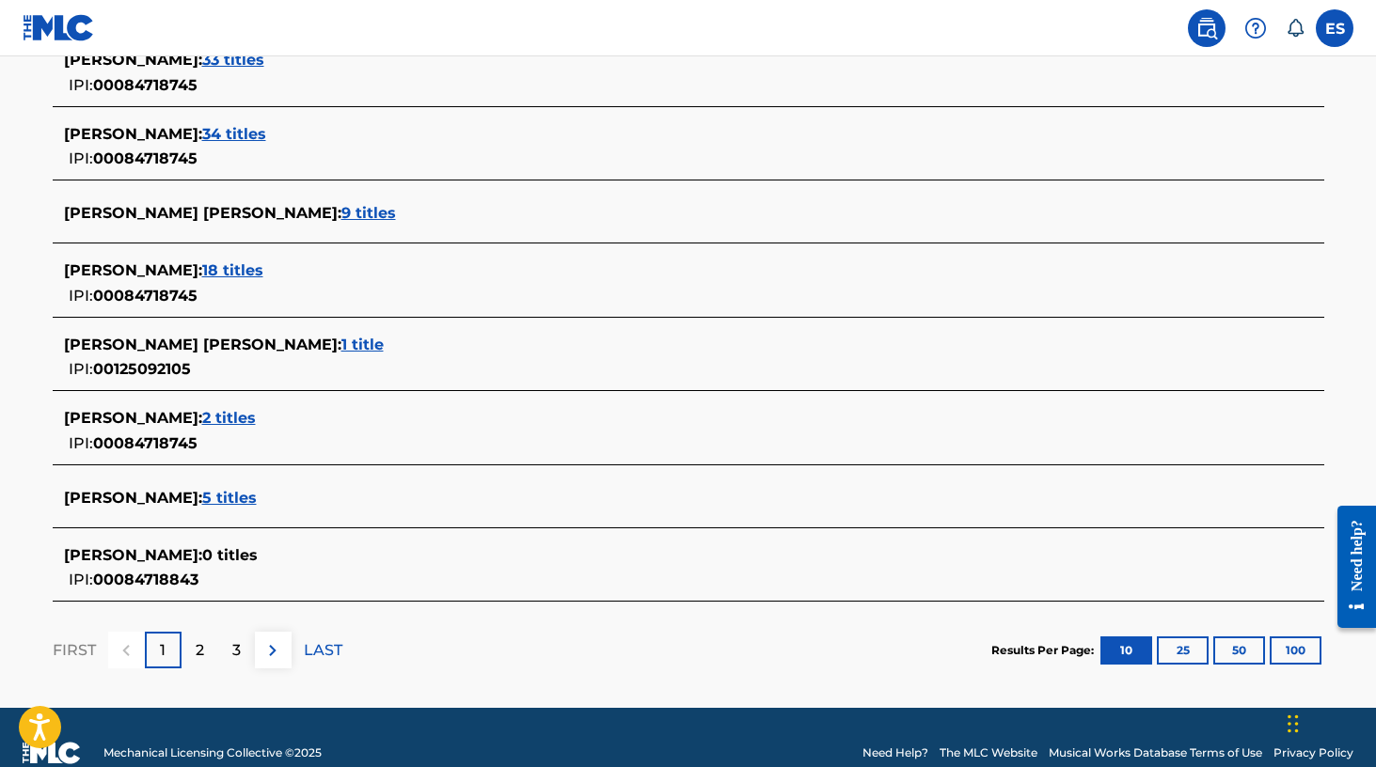
scroll to position [699, 0]
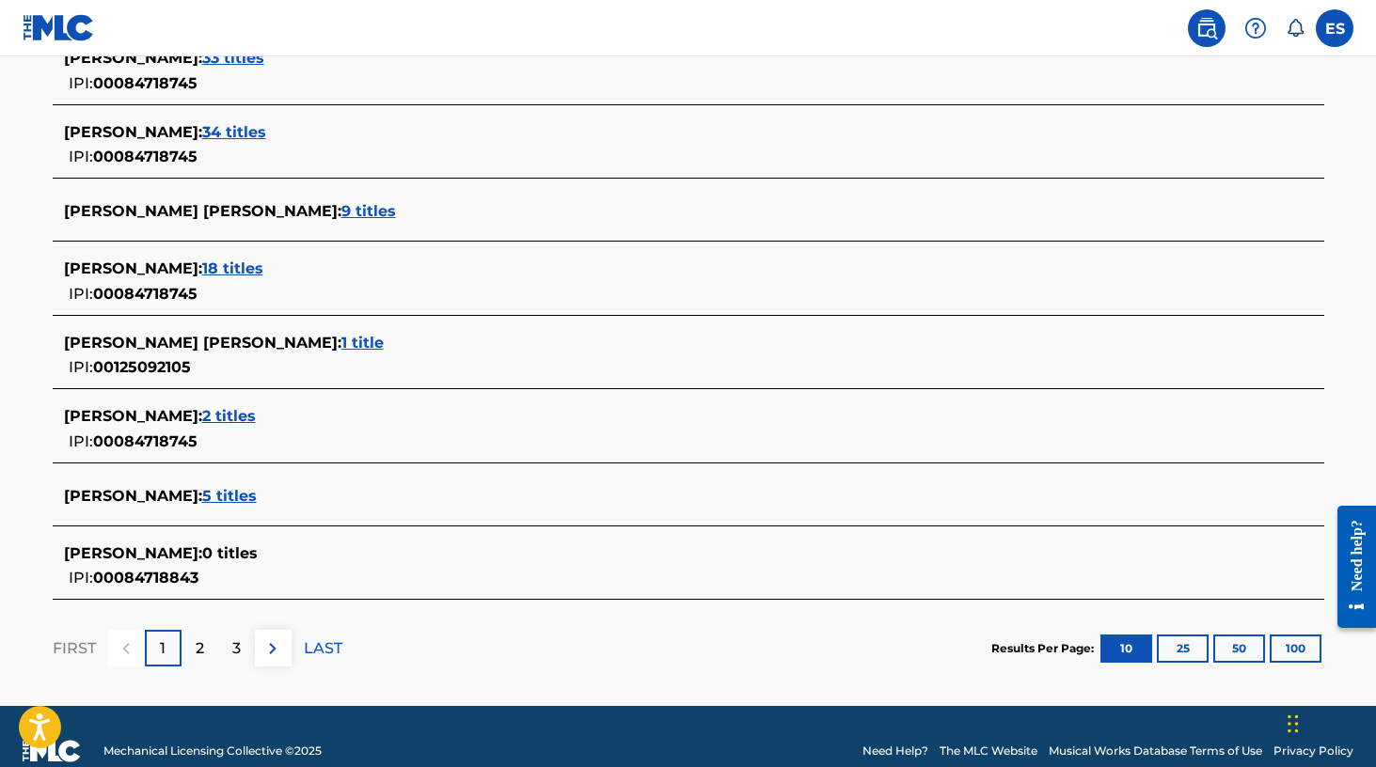
click at [239, 412] on span "2 titles" at bounding box center [229, 416] width 54 height 18
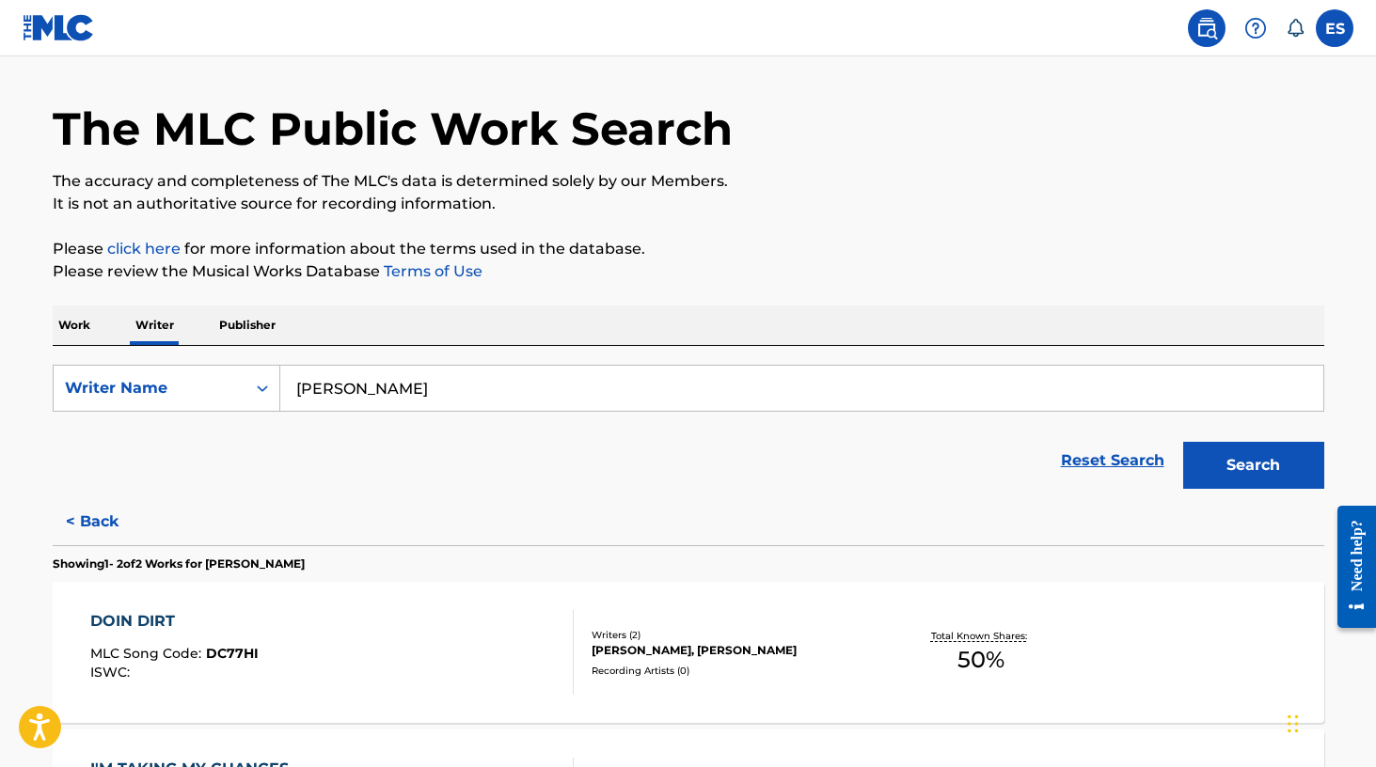
scroll to position [53, 0]
click at [1270, 464] on button "Search" at bounding box center [1253, 466] width 141 height 47
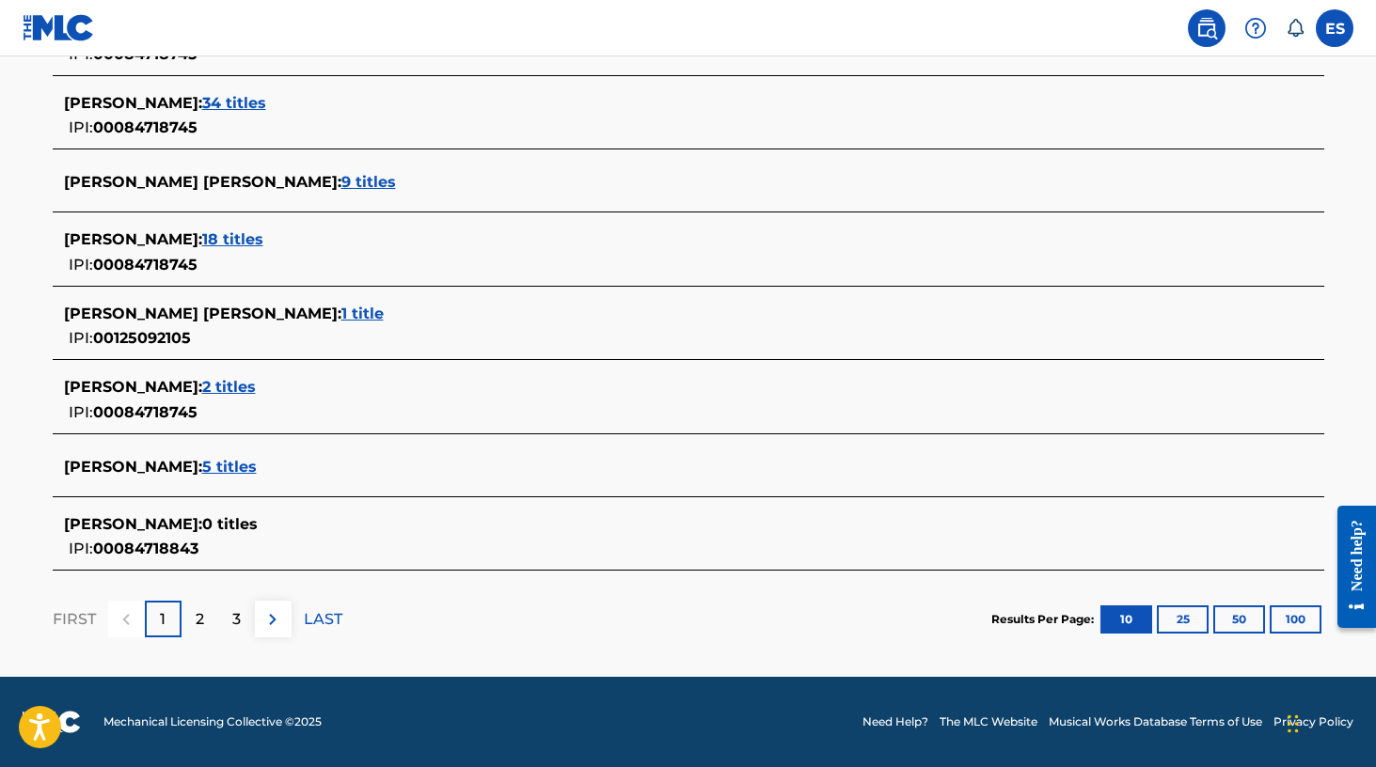
scroll to position [728, 0]
click at [199, 619] on p "2" at bounding box center [200, 619] width 8 height 23
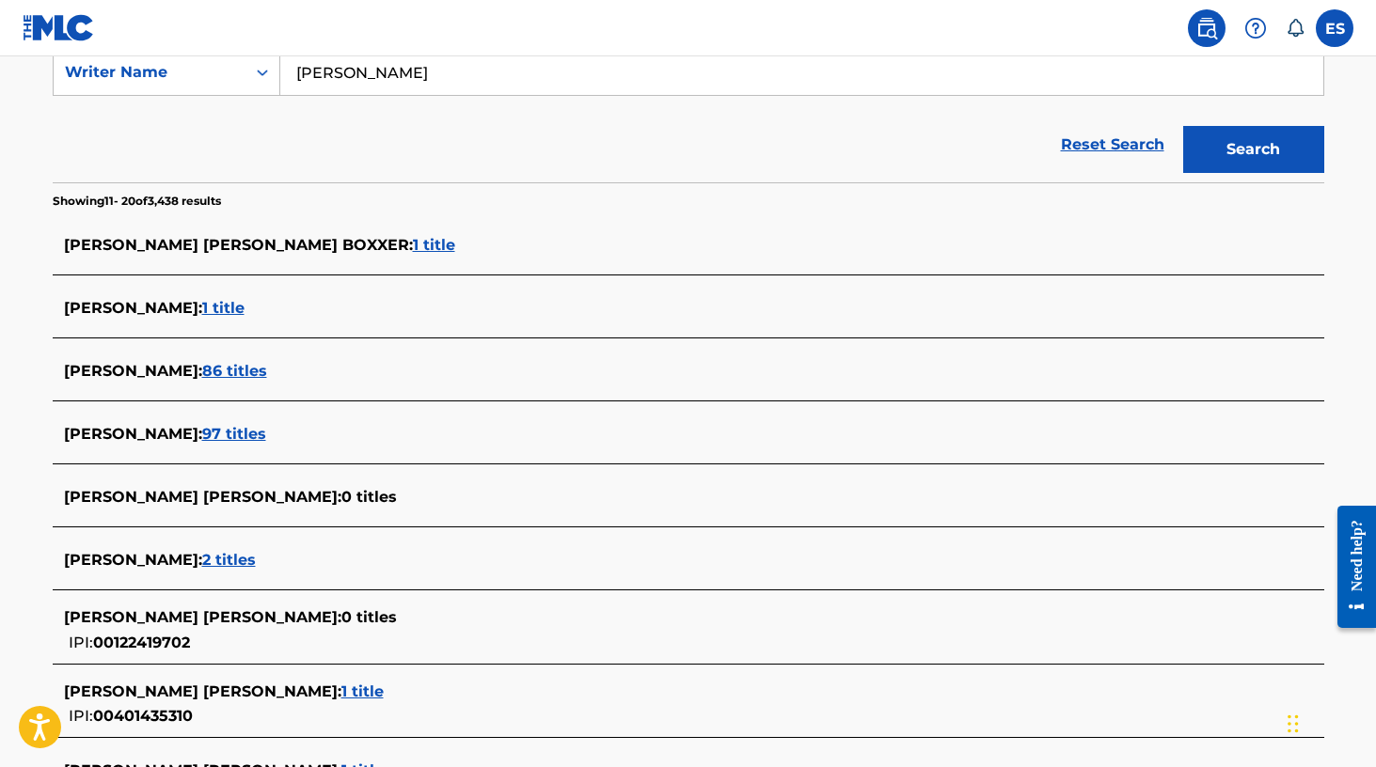
scroll to position [371, 0]
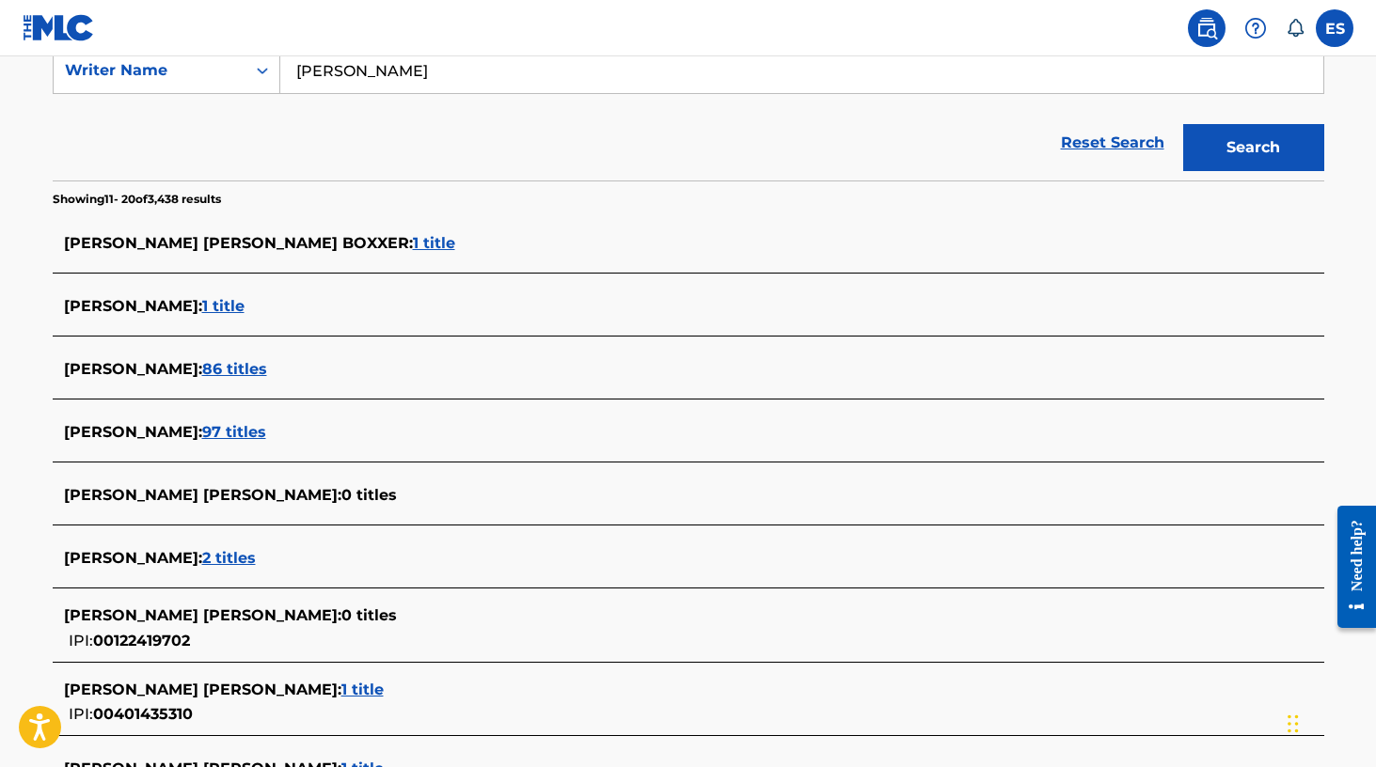
click at [202, 366] on span "86 titles" at bounding box center [234, 369] width 65 height 18
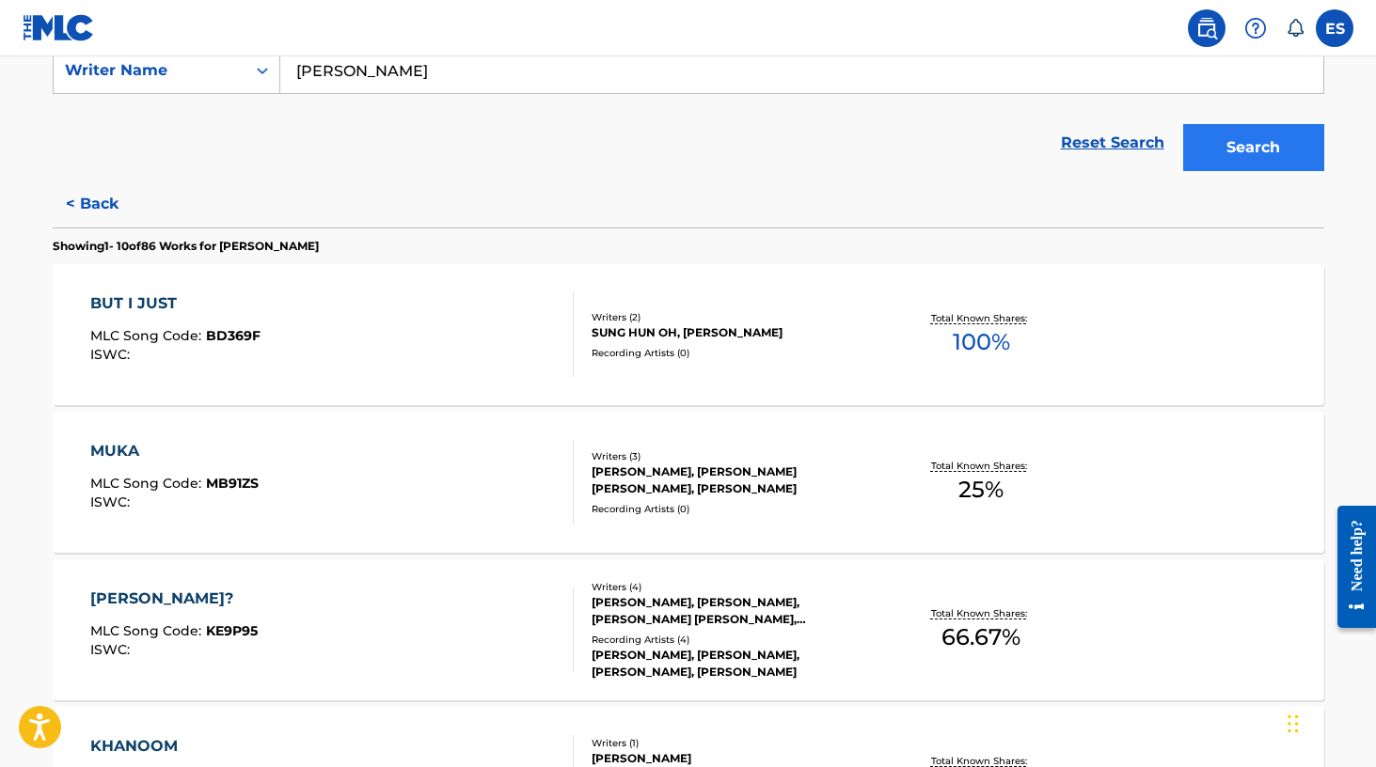
click at [1241, 155] on button "Search" at bounding box center [1253, 147] width 141 height 47
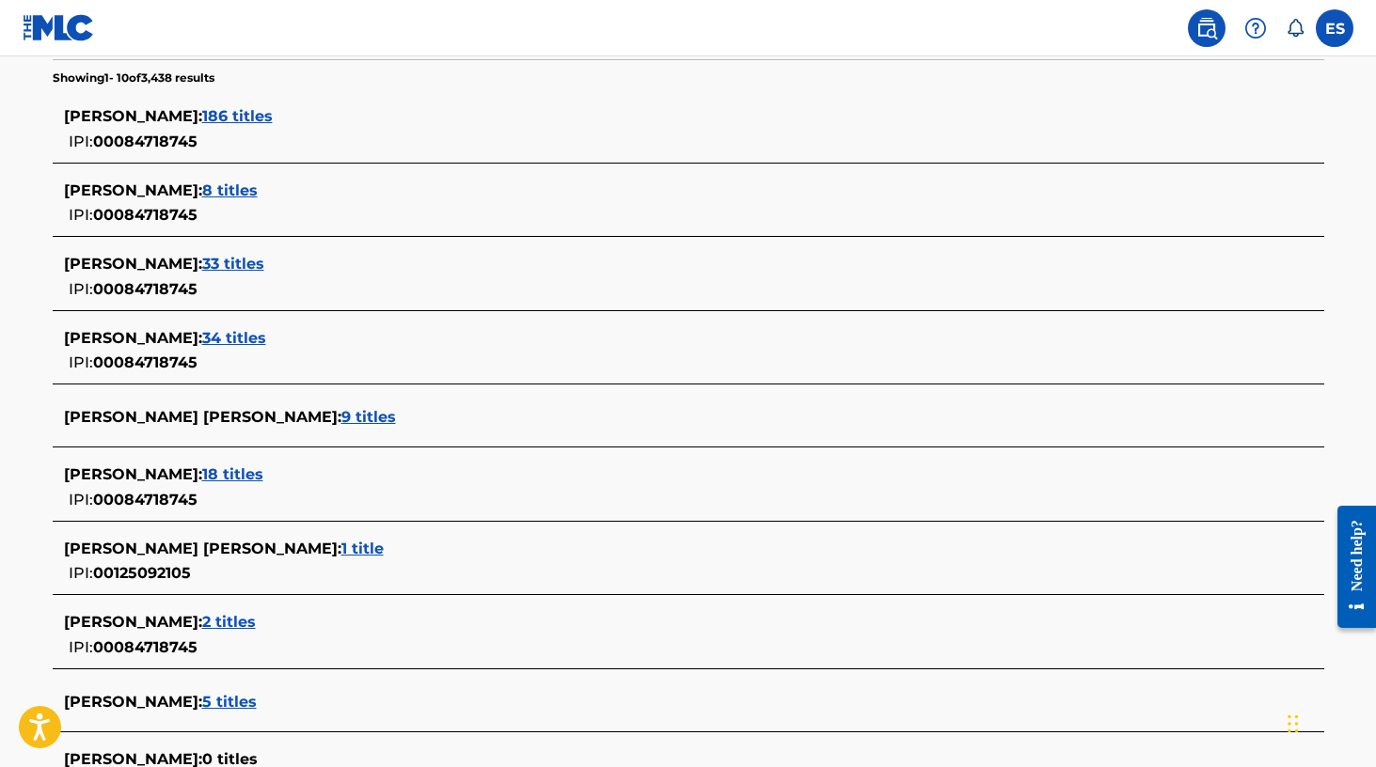
scroll to position [494, 0]
click at [245, 189] on span "8 titles" at bounding box center [229, 190] width 55 height 18
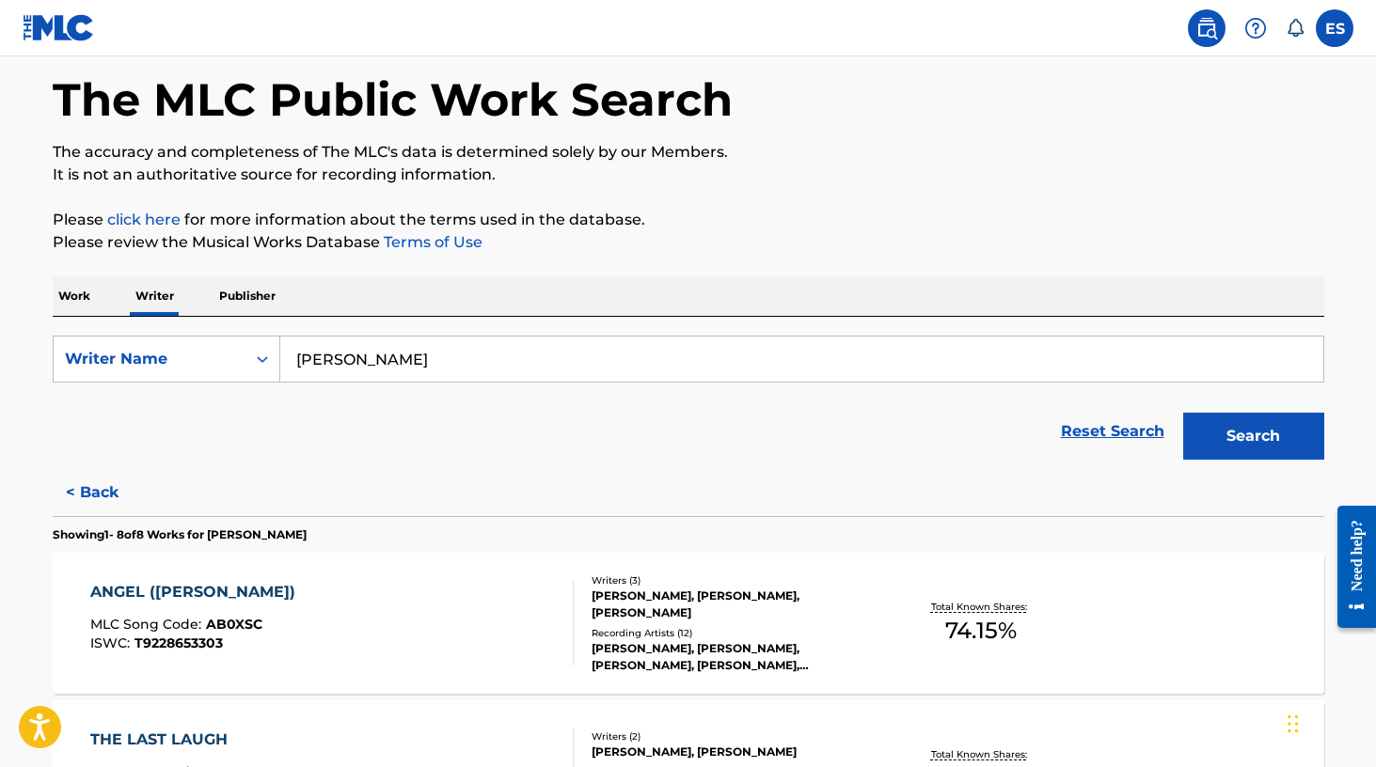
scroll to position [89, 0]
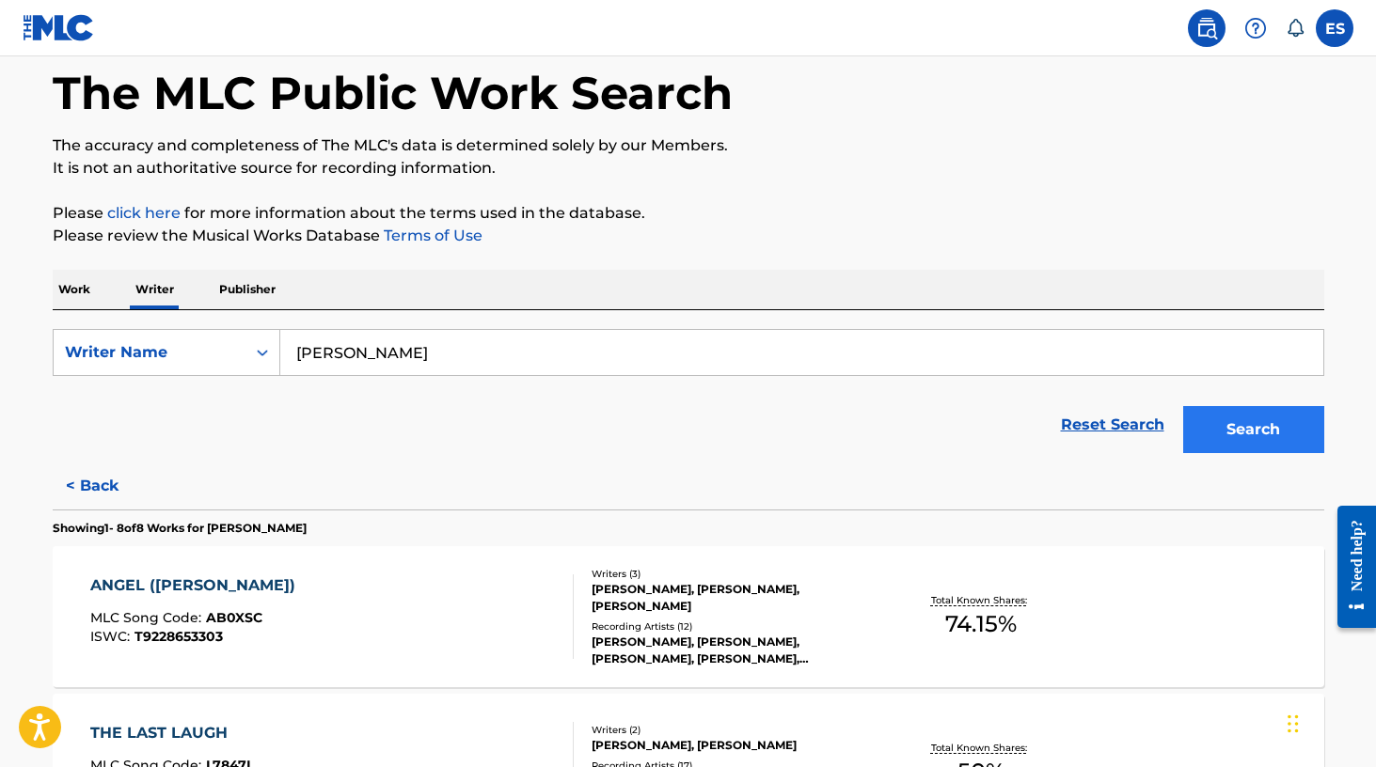
click at [1256, 430] on button "Search" at bounding box center [1253, 429] width 141 height 47
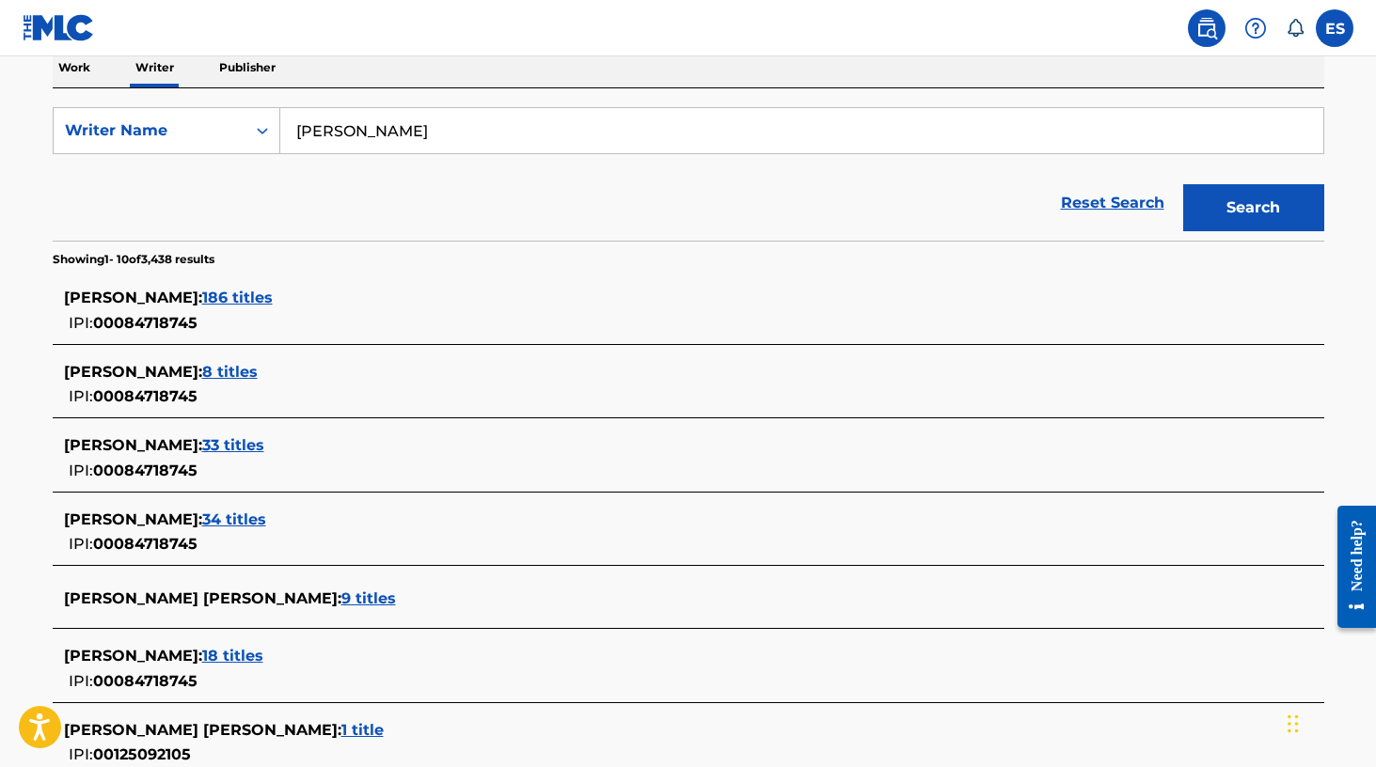
scroll to position [312, 0]
click at [255, 436] on span "33 titles" at bounding box center [233, 444] width 62 height 18
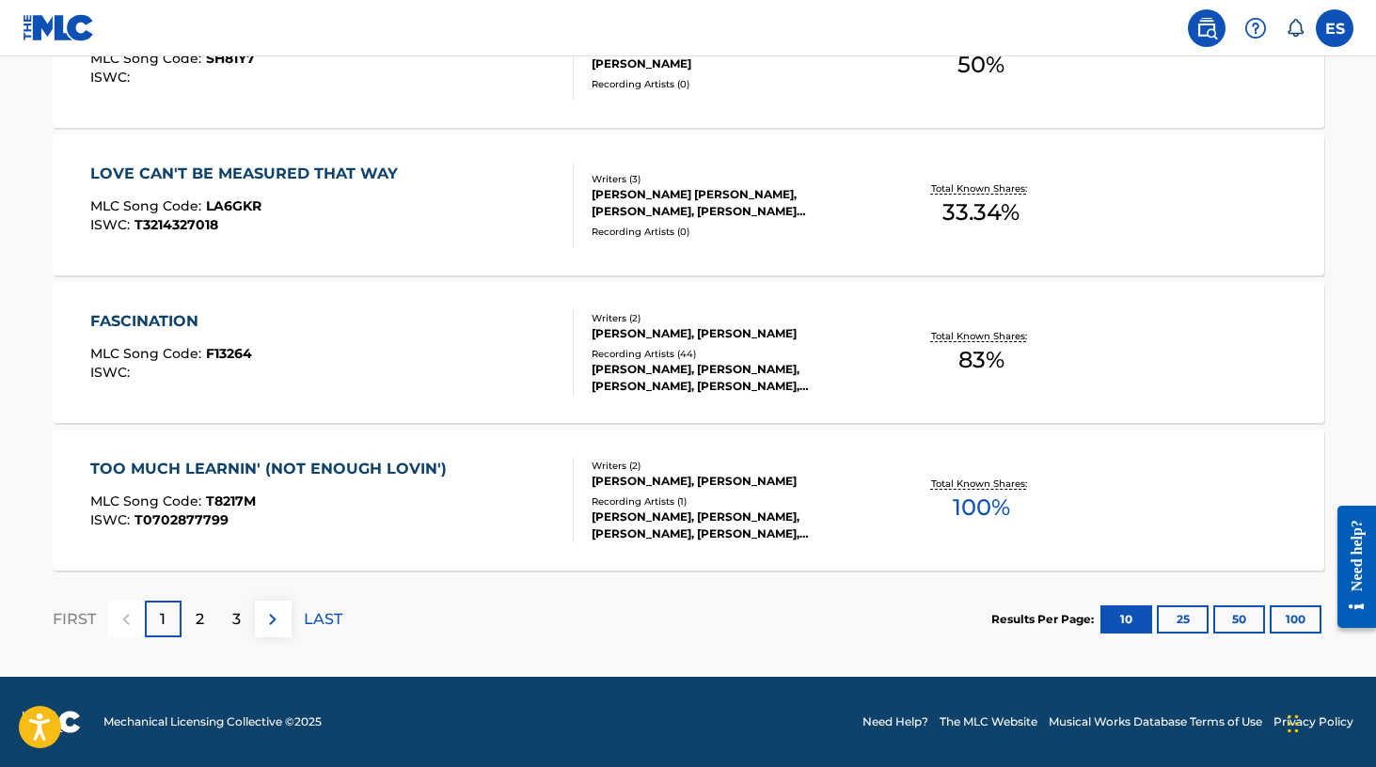
scroll to position [1535, 0]
click at [206, 619] on div "2" at bounding box center [200, 619] width 37 height 37
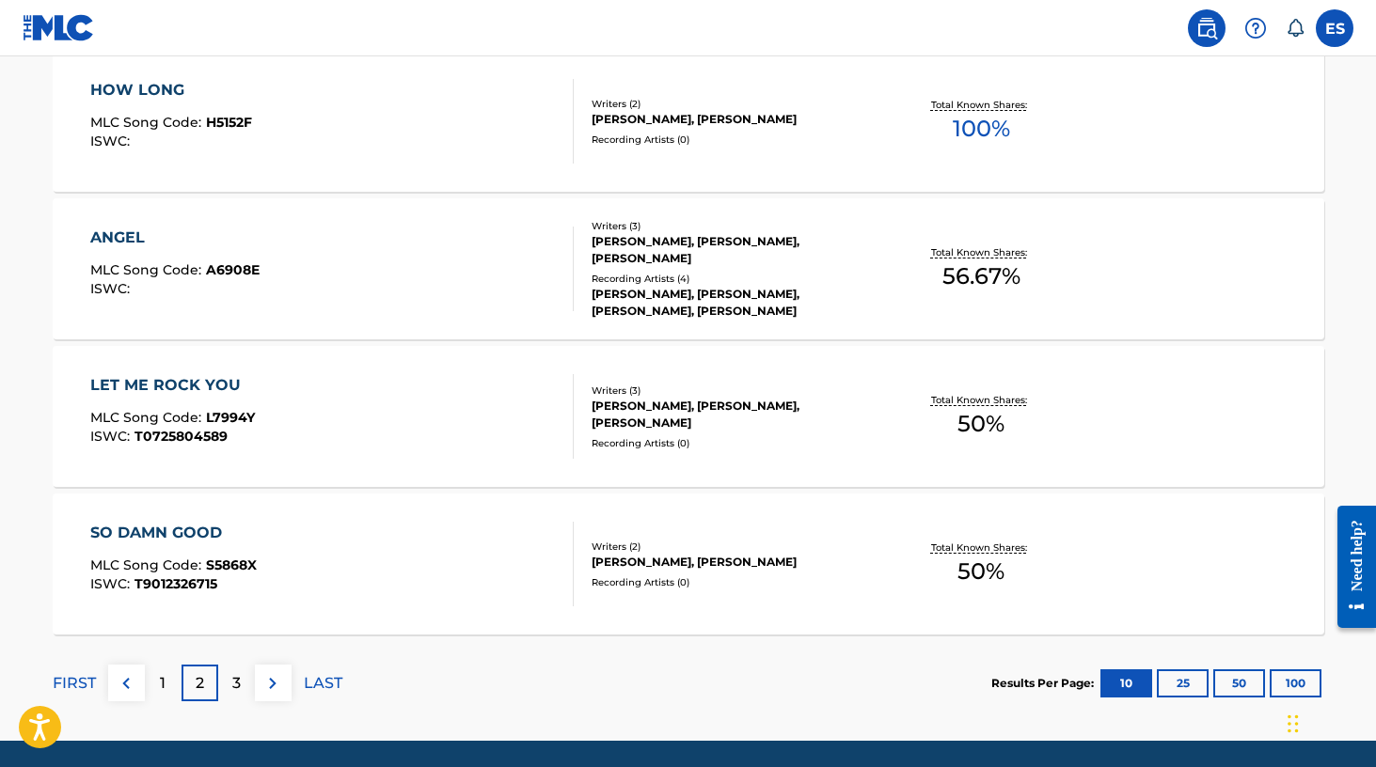
scroll to position [1480, 0]
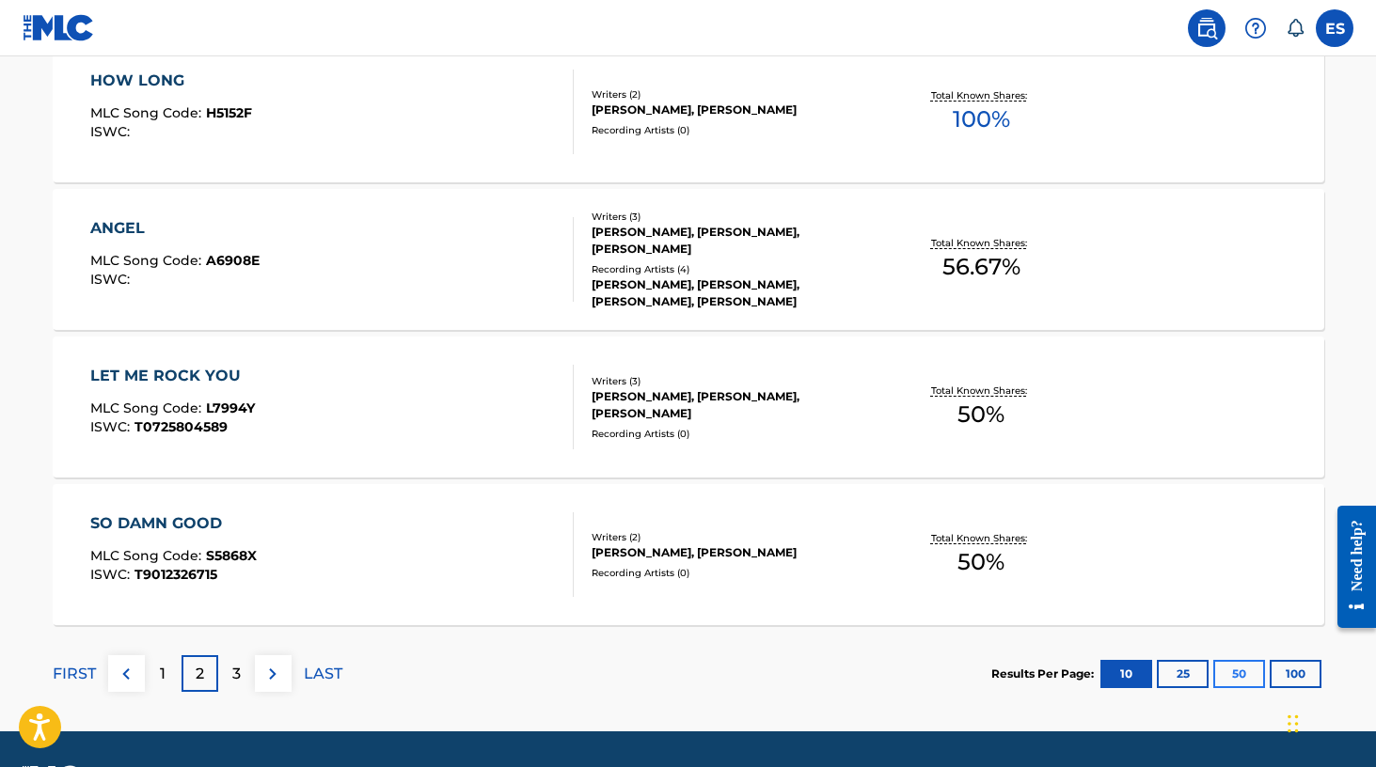
click at [1241, 672] on button "50" at bounding box center [1239, 674] width 52 height 28
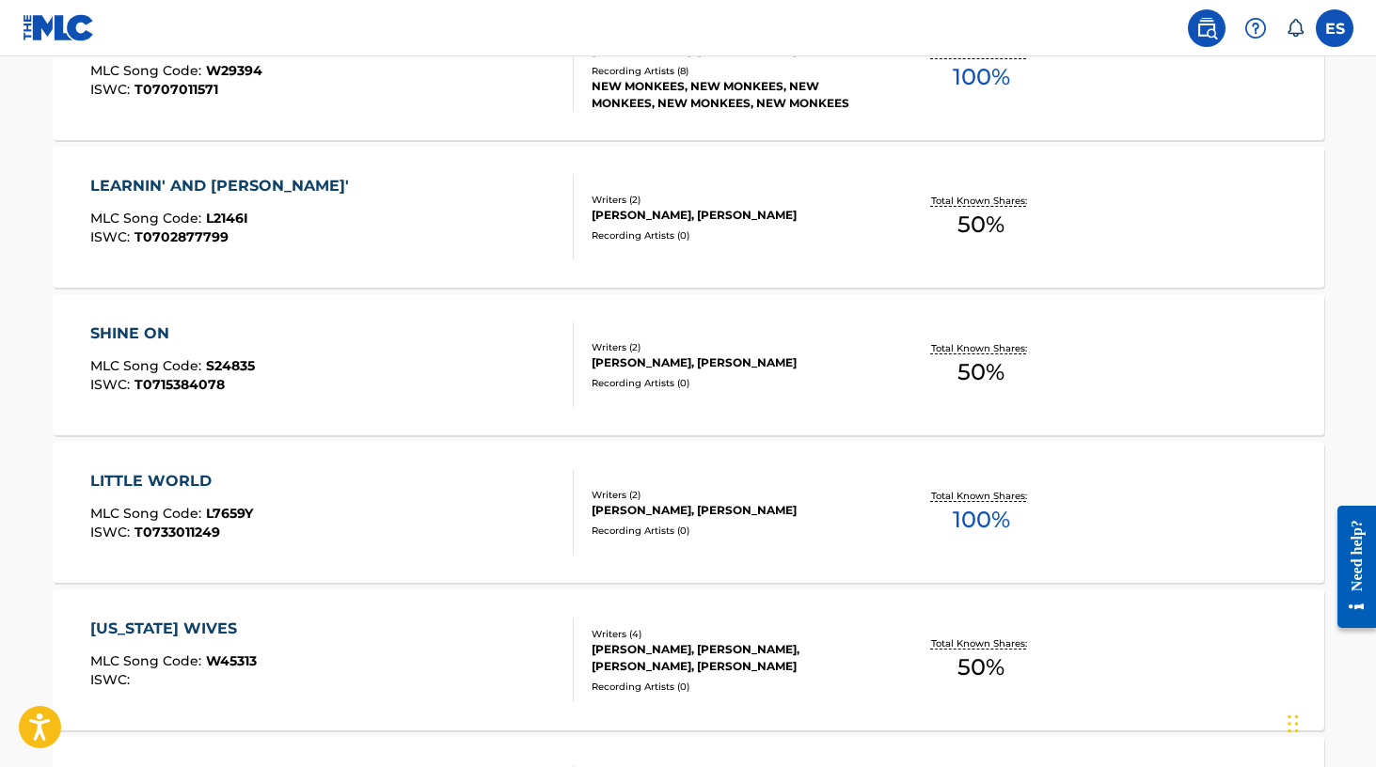
scroll to position [4181, 0]
click at [194, 185] on div "LEARNIN' AND [PERSON_NAME]'" at bounding box center [224, 185] width 268 height 23
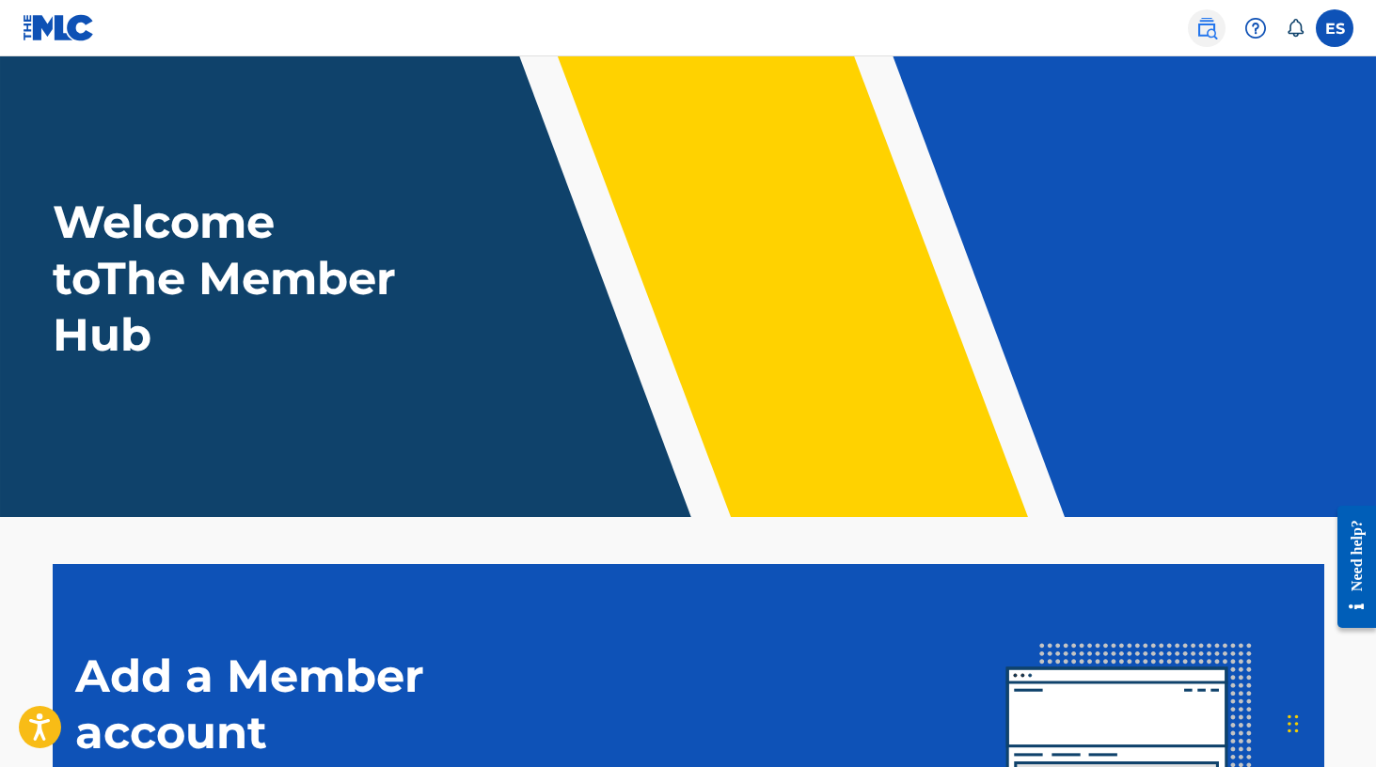
click at [1207, 28] on img at bounding box center [1206, 28] width 23 height 23
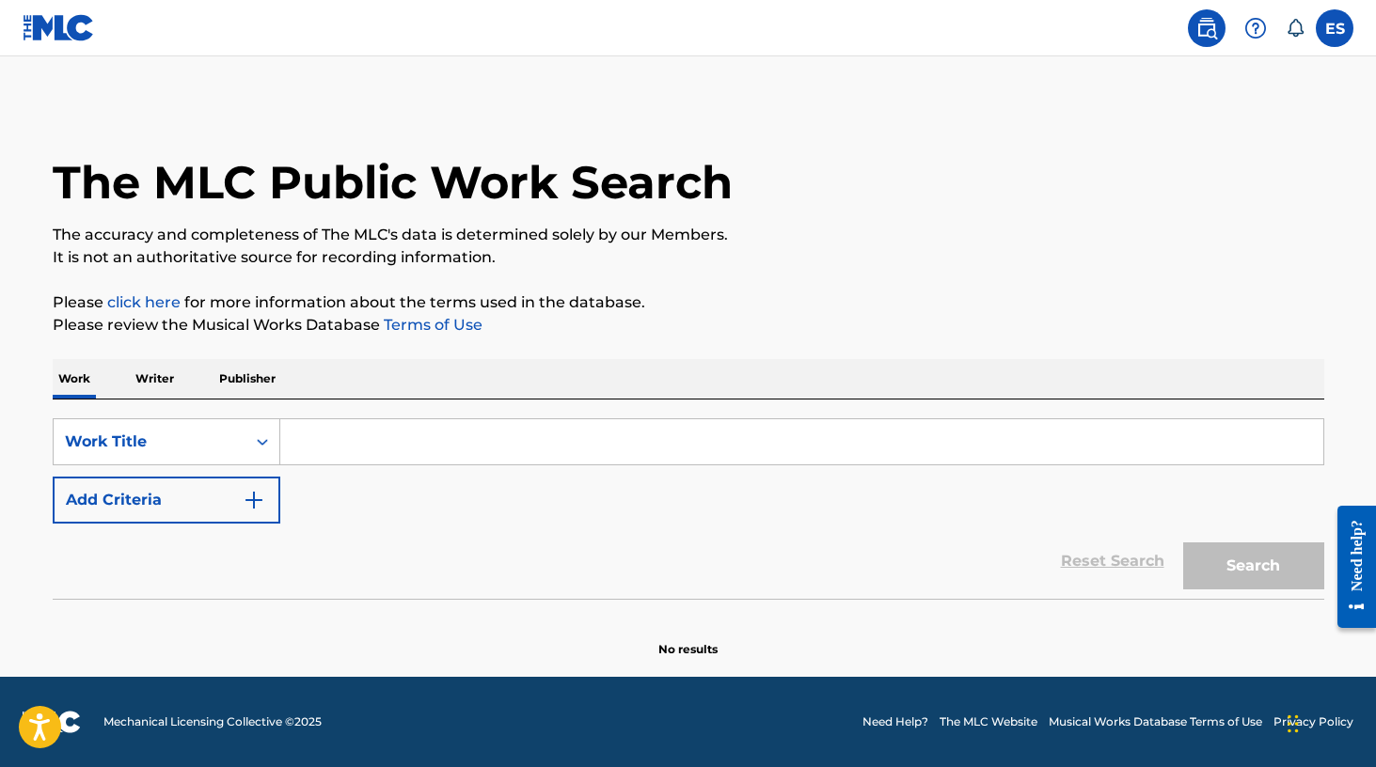
click at [166, 377] on p "Writer" at bounding box center [155, 378] width 50 height 39
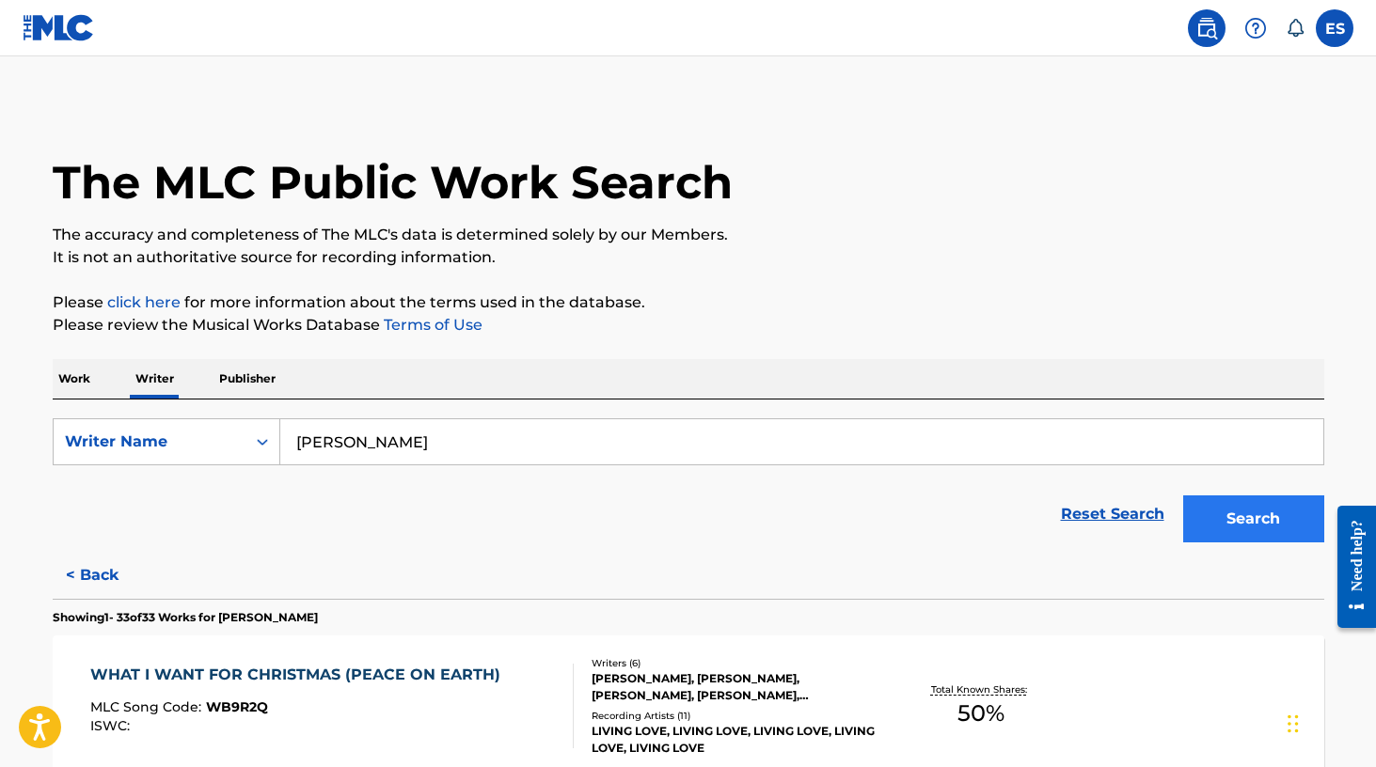
click at [1219, 522] on button "Search" at bounding box center [1253, 519] width 141 height 47
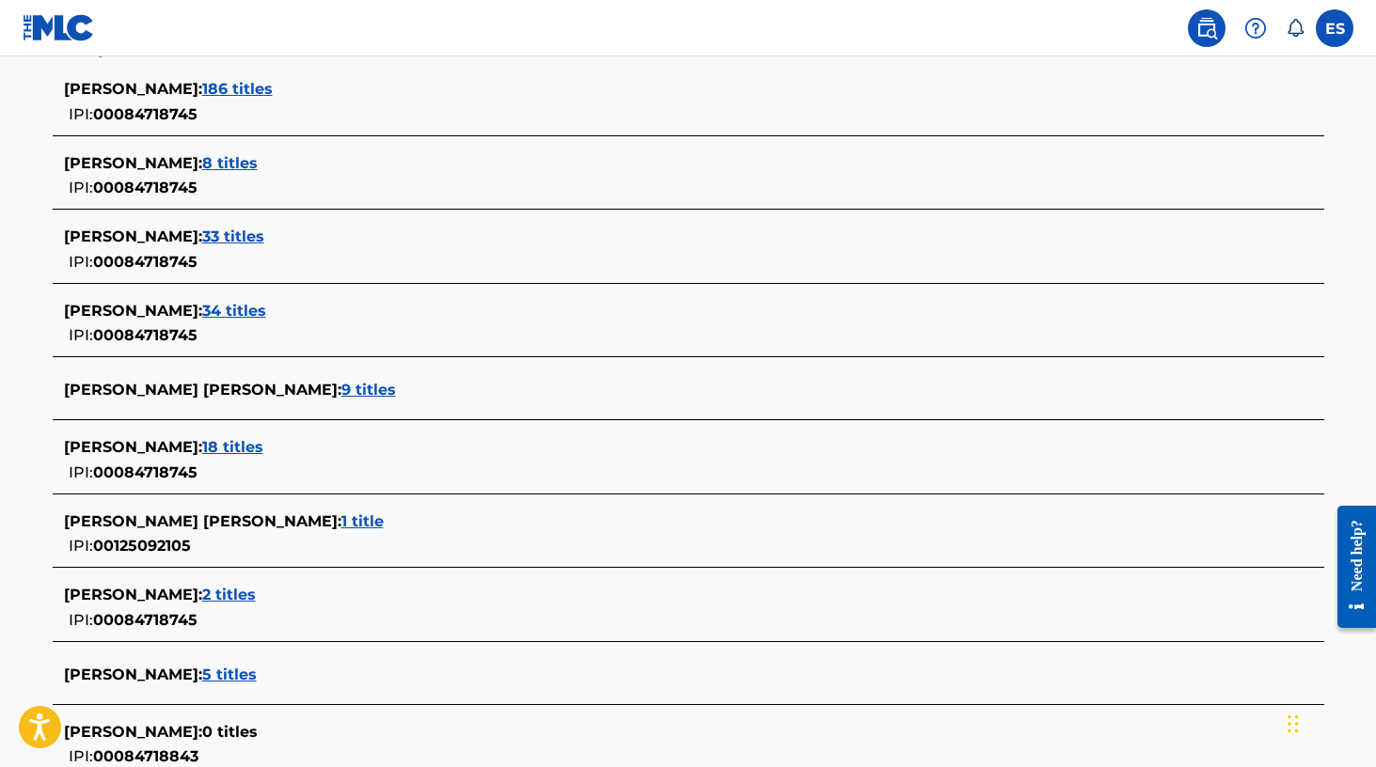
scroll to position [528, 0]
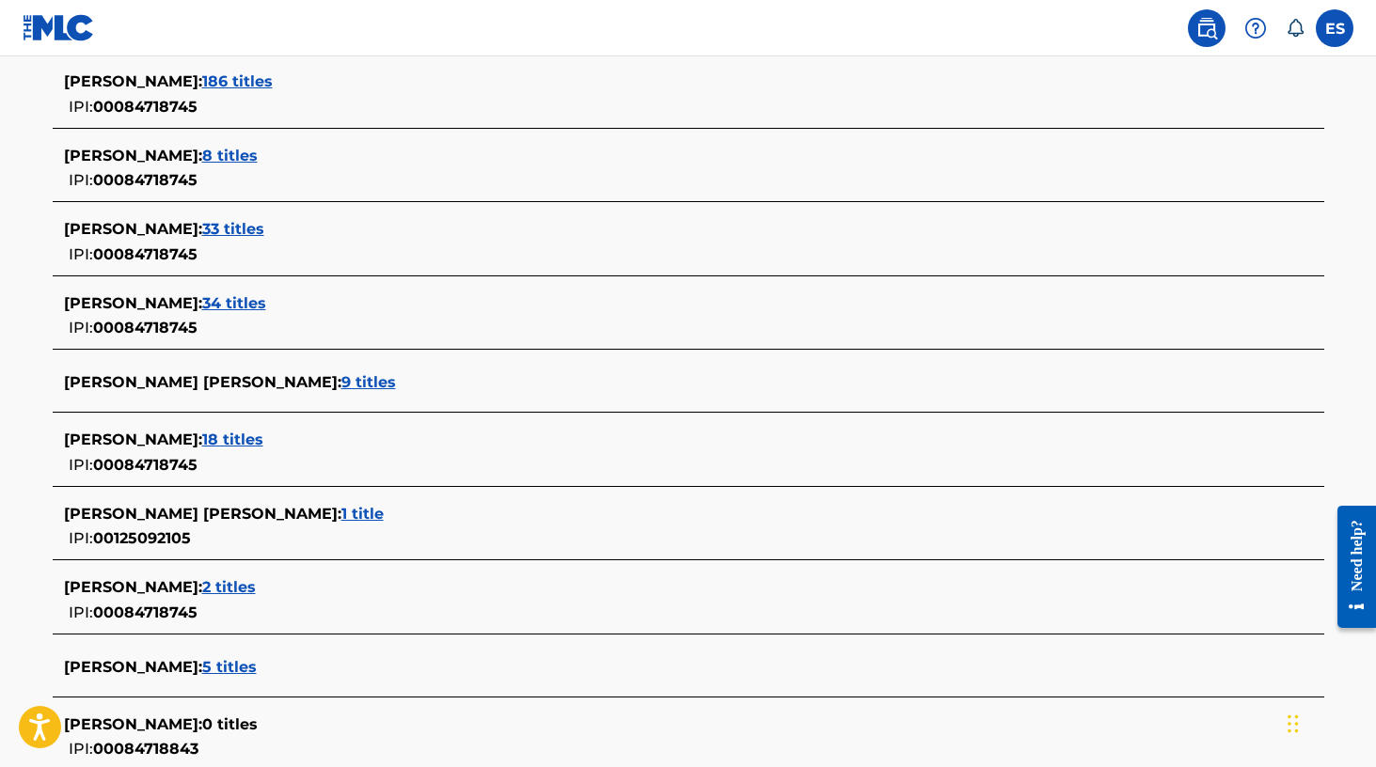
click at [253, 666] on span "5 titles" at bounding box center [229, 667] width 55 height 18
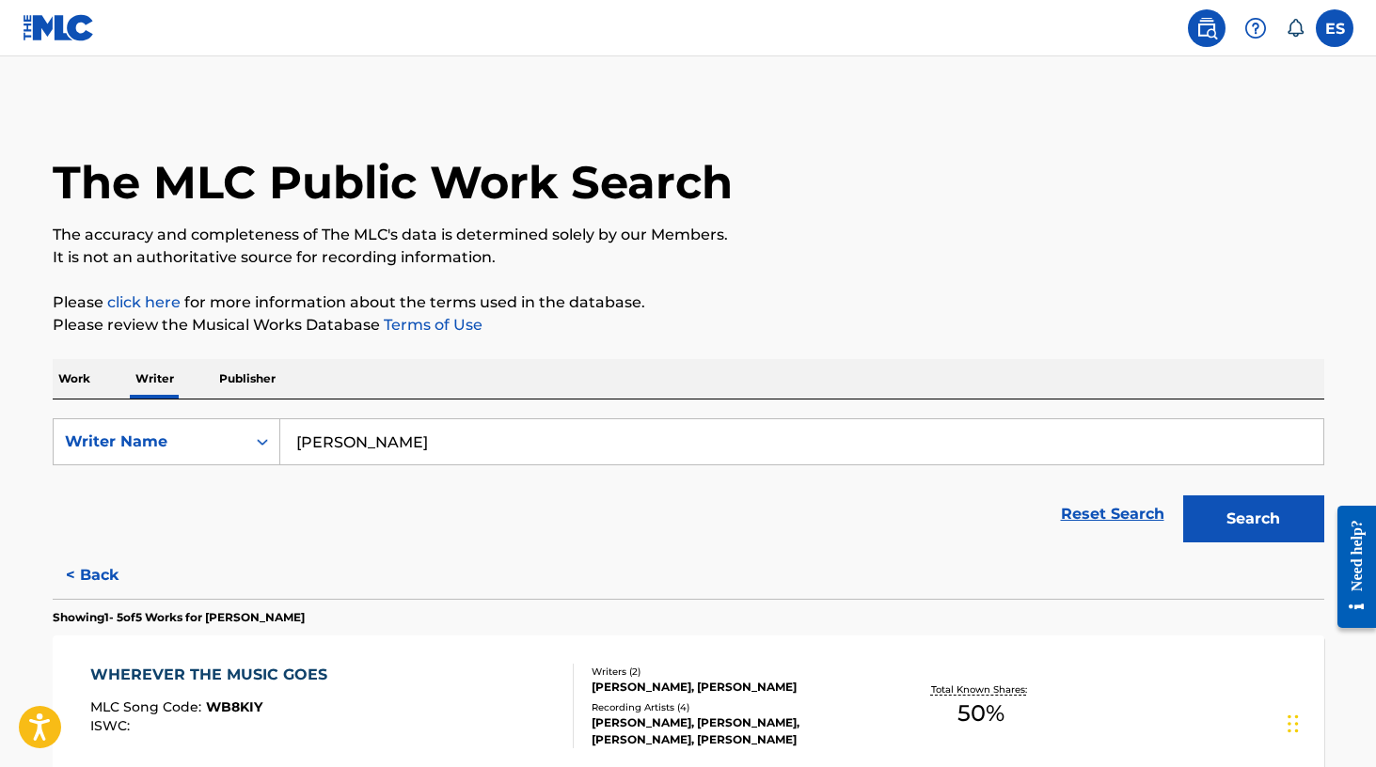
scroll to position [0, 0]
click at [1239, 518] on button "Search" at bounding box center [1253, 519] width 141 height 47
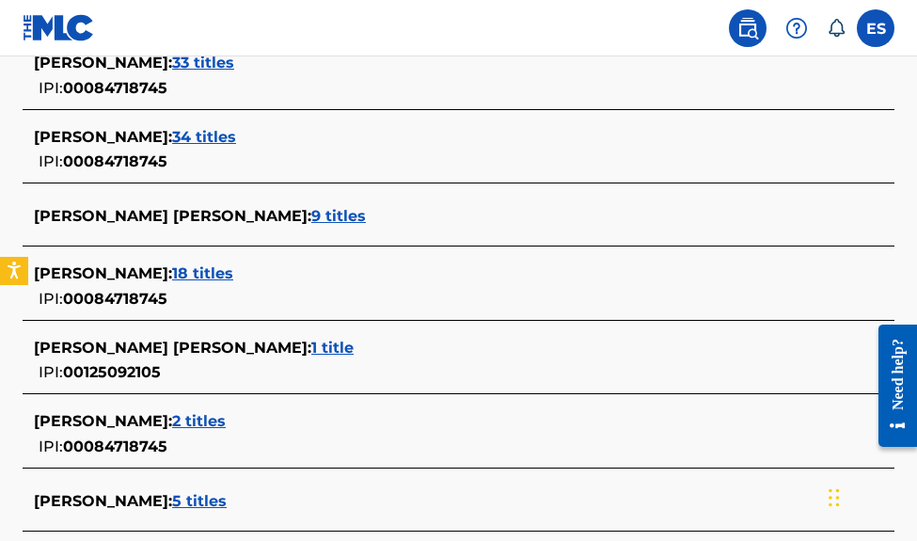
scroll to position [668, 0]
